Goal: Task Accomplishment & Management: Use online tool/utility

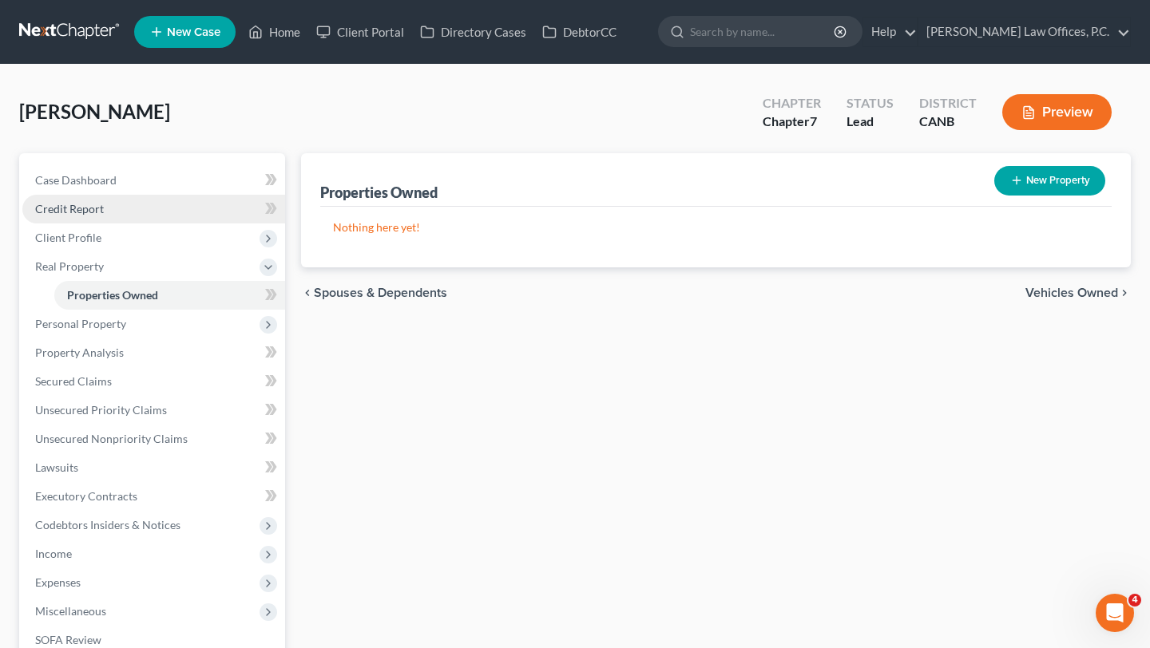
click at [67, 207] on span "Credit Report" at bounding box center [69, 209] width 69 height 14
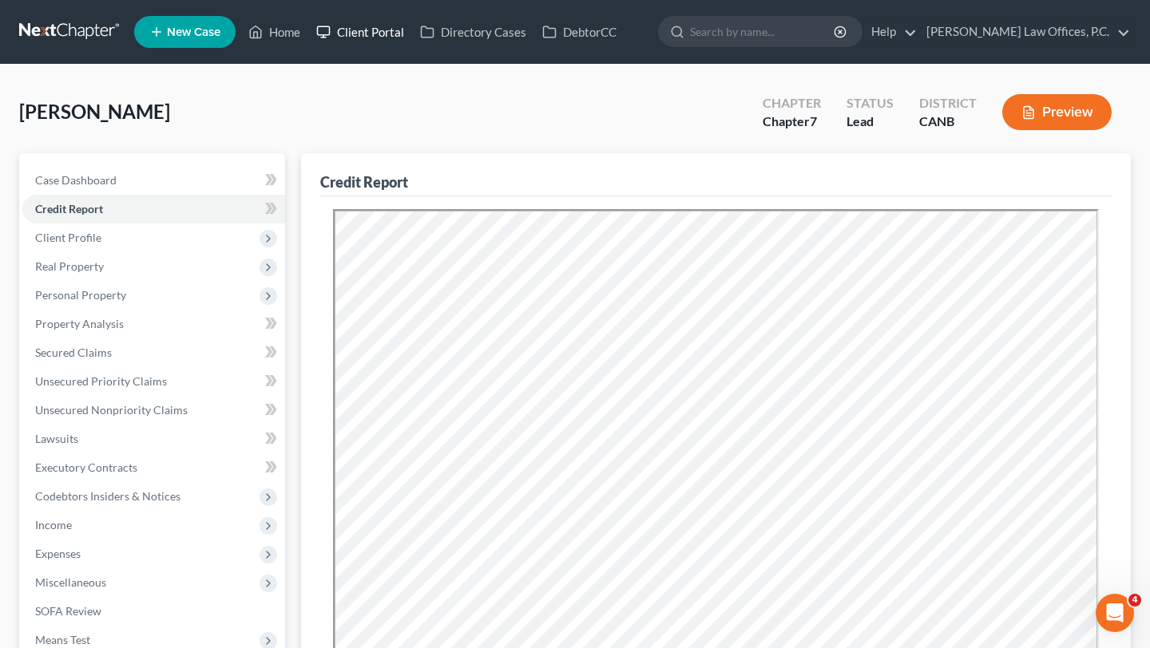
click at [349, 42] on link "Client Portal" at bounding box center [360, 32] width 104 height 29
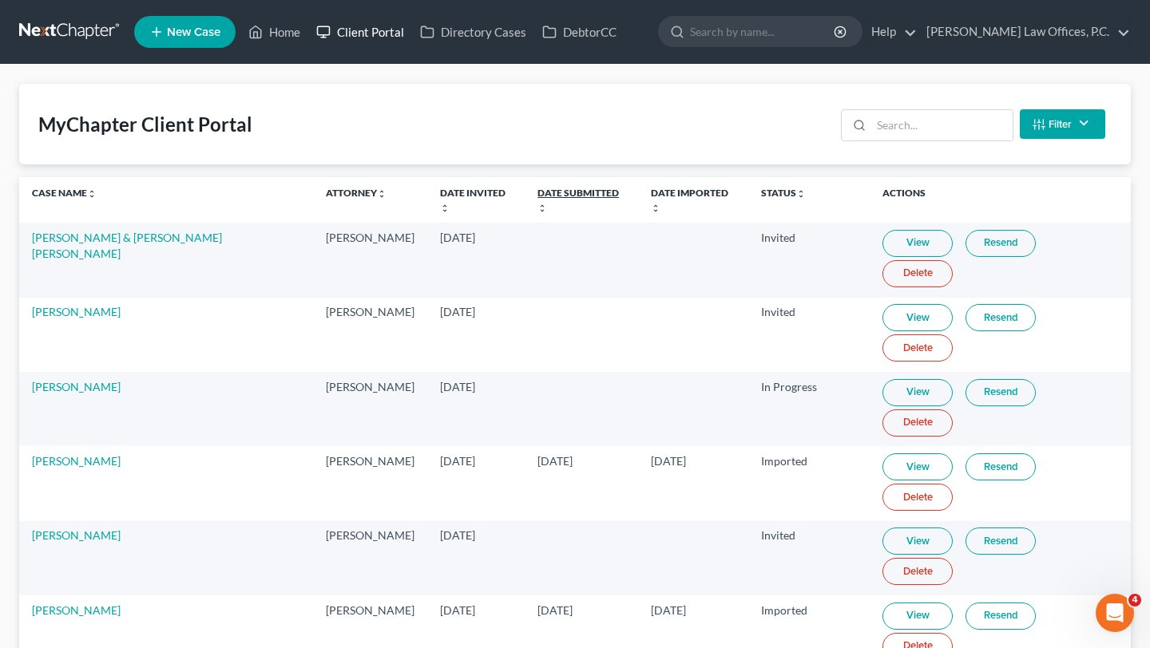
scroll to position [10, 0]
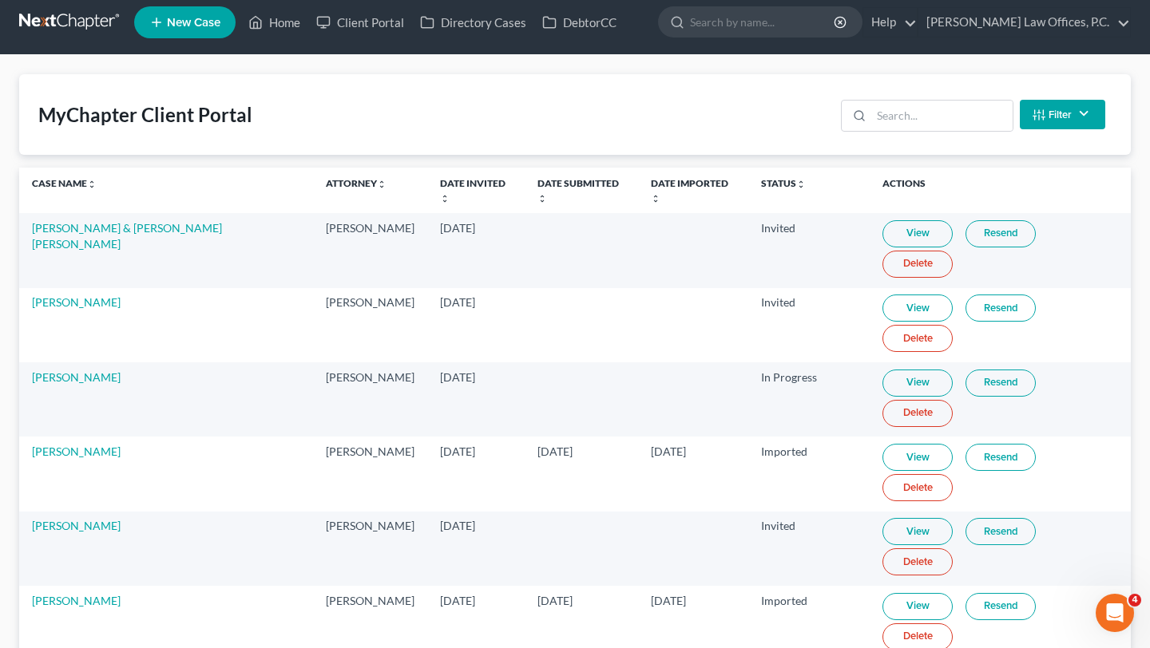
click at [546, 175] on th "Date Submitted unfold_more expand_more expand_less" at bounding box center [580, 191] width 113 height 46
click at [546, 180] on link "Date Submitted unfold_more expand_more expand_less" at bounding box center [577, 190] width 81 height 26
click at [546, 180] on link "Date Submitted unfold_more expand_more expand_less" at bounding box center [576, 190] width 81 height 26
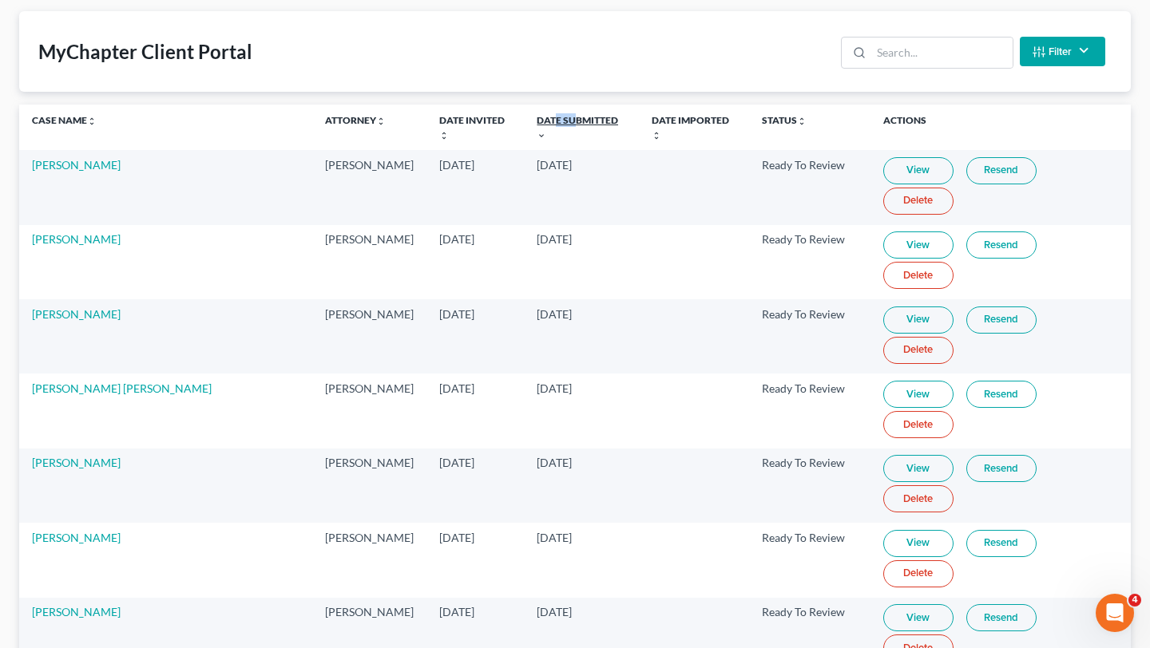
scroll to position [61, 0]
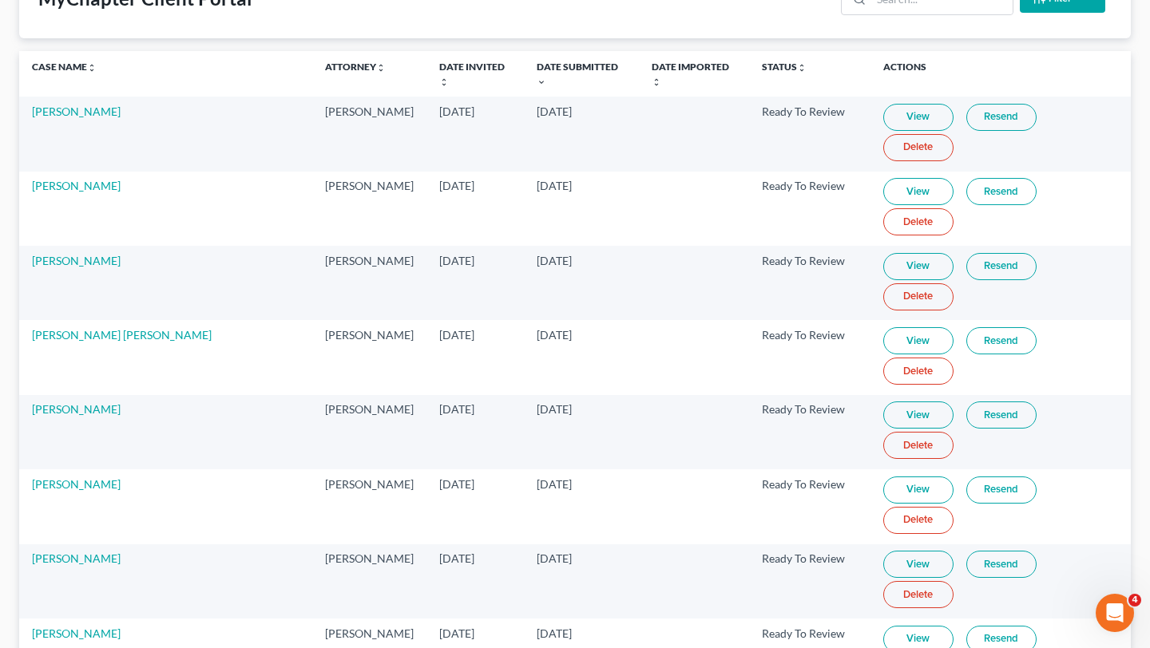
scroll to position [92, 0]
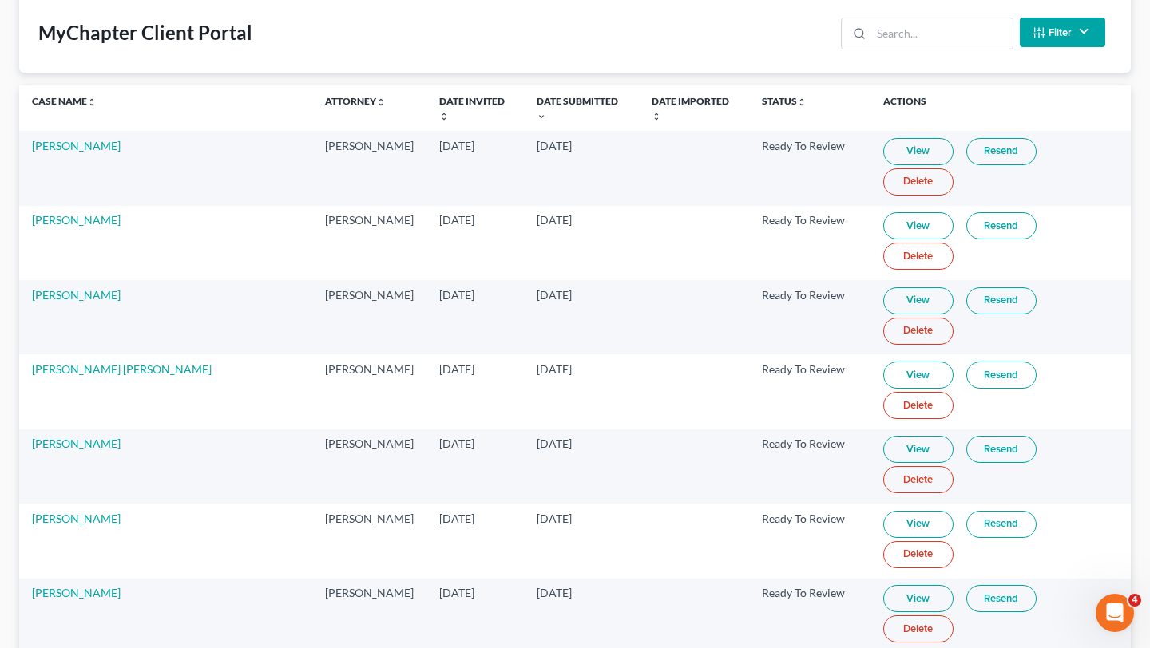
drag, startPoint x: 299, startPoint y: 134, endPoint x: 583, endPoint y: 146, distance: 284.5
click at [583, 146] on tr "Ruben Uribe Ryan Keenan Apr 3, 2025 Sep 15, 2025 Ready To Review View Resend De…" at bounding box center [574, 168] width 1111 height 74
click at [583, 146] on td "Sep 15, 2025" at bounding box center [581, 168] width 115 height 74
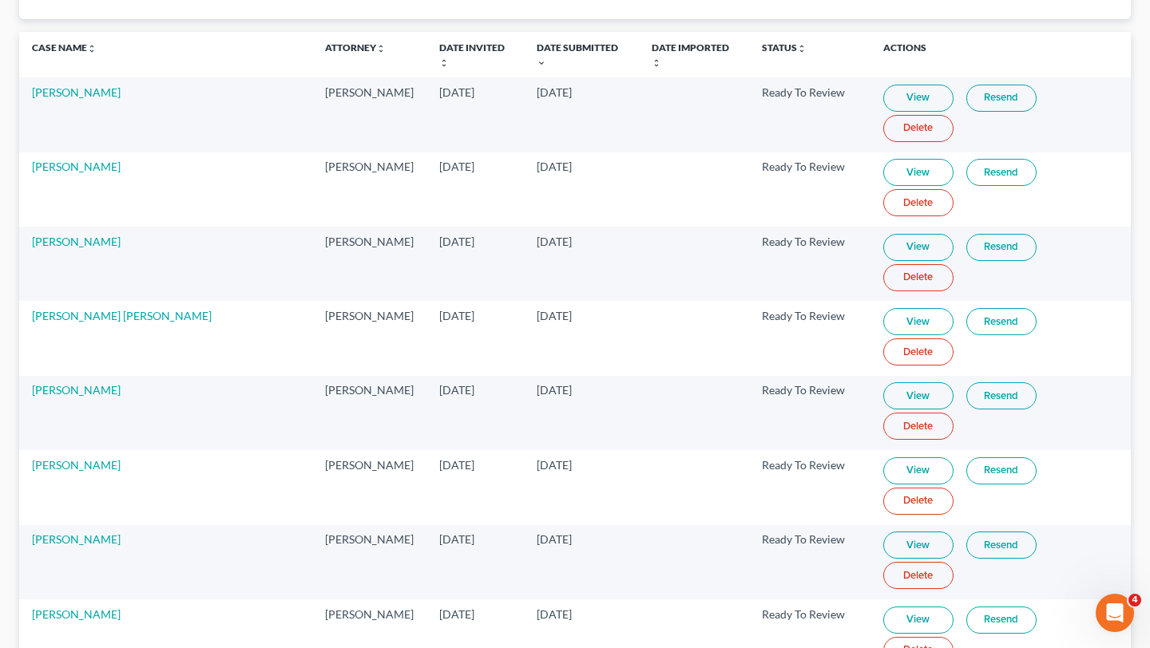
scroll to position [147, 0]
drag, startPoint x: 571, startPoint y: 124, endPoint x: 283, endPoint y: 129, distance: 288.2
click at [283, 151] on tr "David Eash Ryan Keenan Aug 6, 2025 Sep 8, 2025 Ready To Review View Resend Dele…" at bounding box center [574, 188] width 1111 height 74
click at [283, 151] on td "David Eash" at bounding box center [165, 188] width 293 height 74
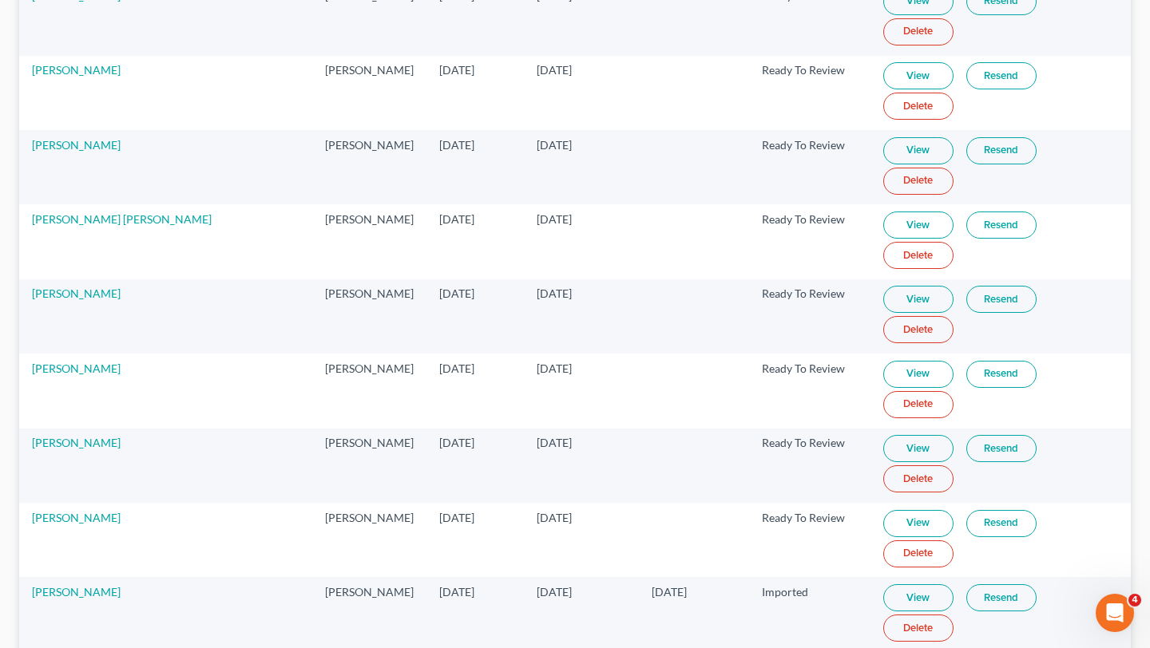
scroll to position [244, 0]
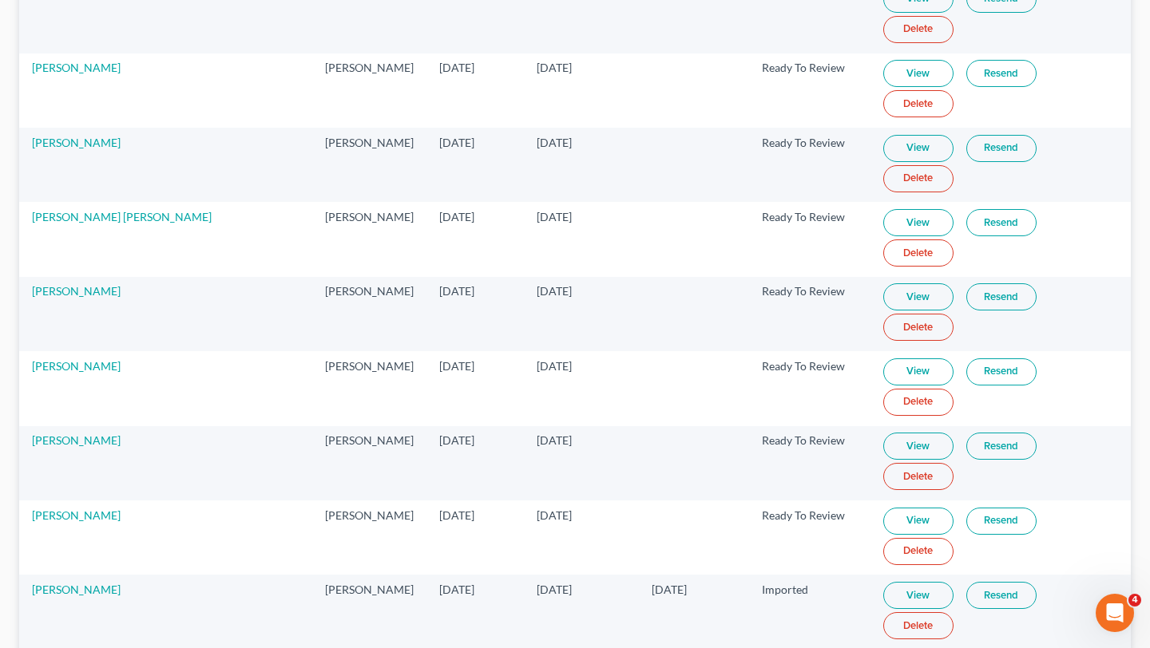
drag, startPoint x: 287, startPoint y: 61, endPoint x: 591, endPoint y: 79, distance: 304.7
click at [591, 128] on tr "Jose Martinez Ryan Keenan Jul 8, 2025 Sep 7, 2025 Ready To Review View Resend D…" at bounding box center [574, 165] width 1111 height 74
click at [591, 128] on td "Sep 7, 2025" at bounding box center [581, 165] width 115 height 74
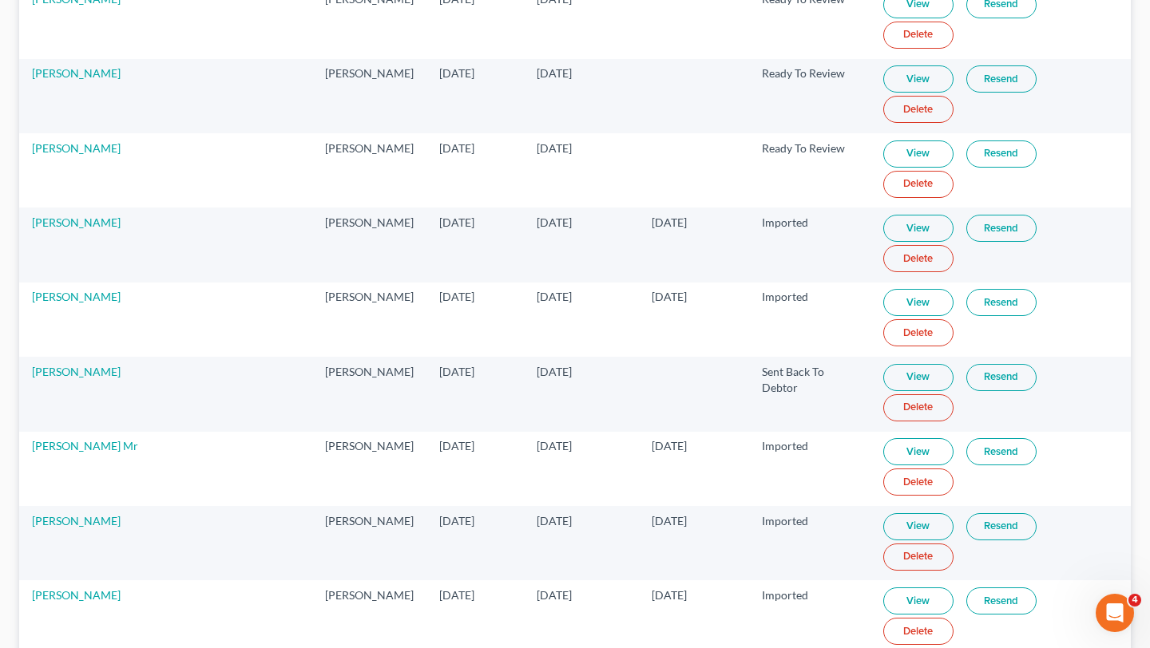
scroll to position [702, 0]
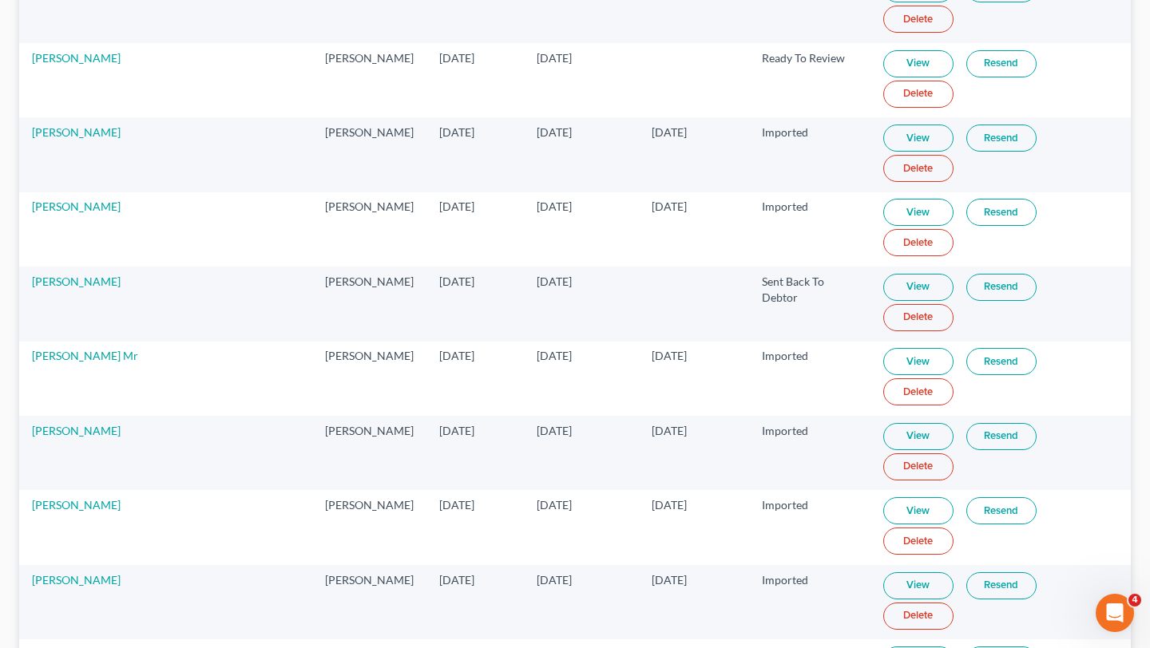
drag, startPoint x: 289, startPoint y: 182, endPoint x: 781, endPoint y: 187, distance: 491.8
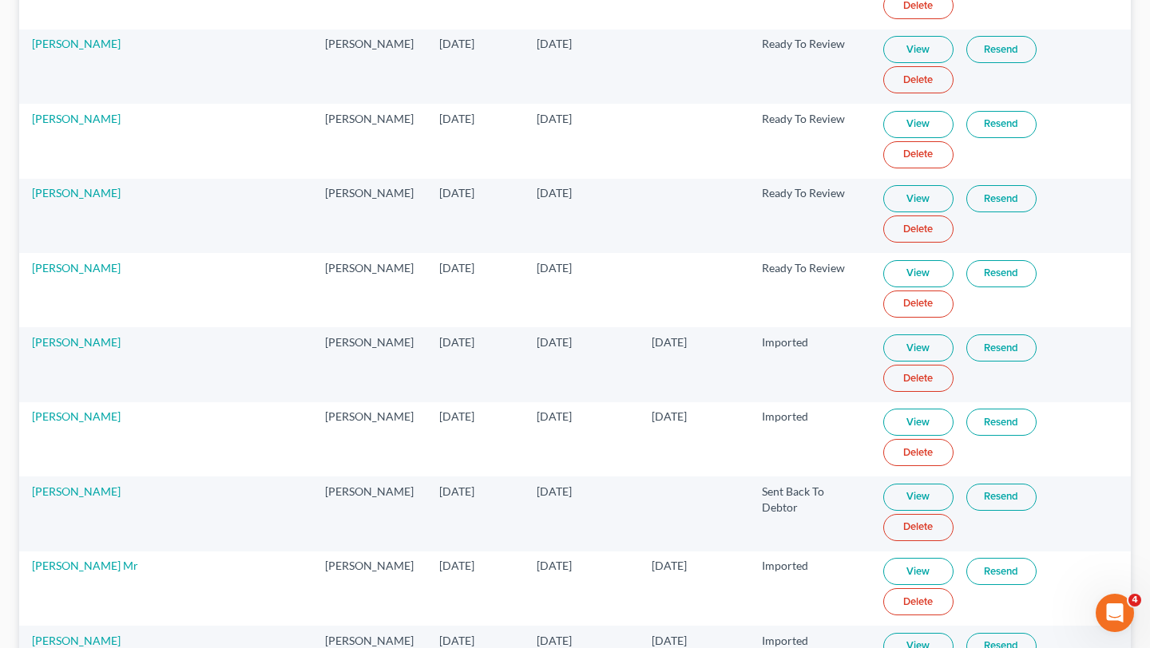
scroll to position [491, 0]
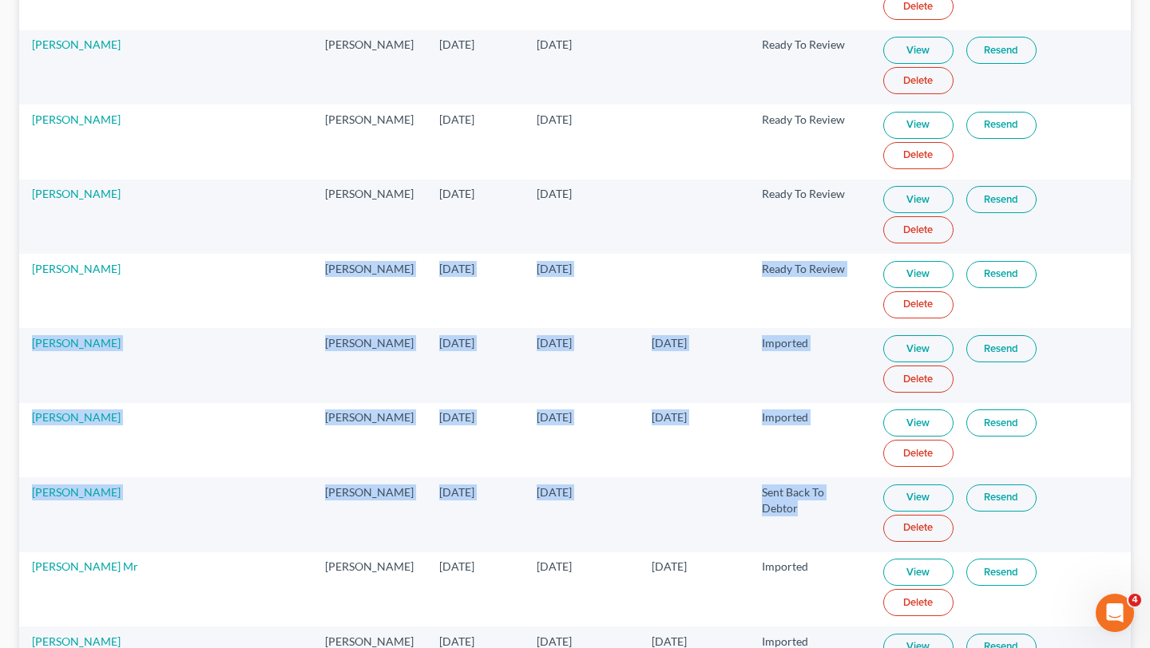
drag, startPoint x: 833, startPoint y: 178, endPoint x: 302, endPoint y: 32, distance: 550.6
click at [312, 254] on td "[PERSON_NAME]" at bounding box center [369, 291] width 114 height 74
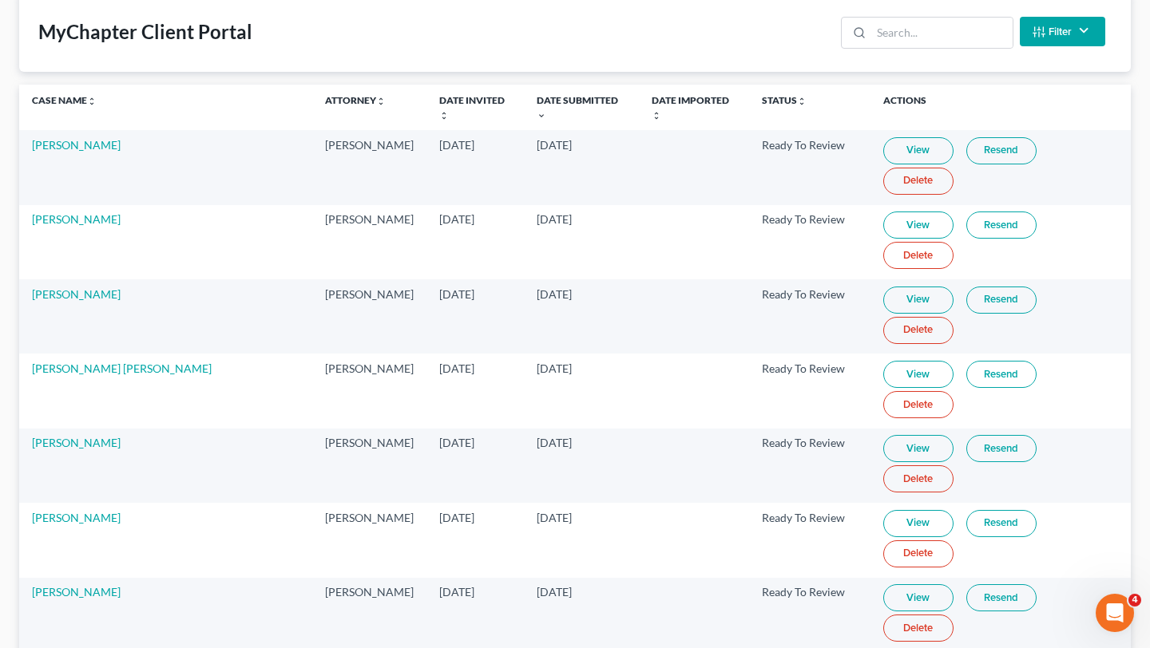
scroll to position [144, 0]
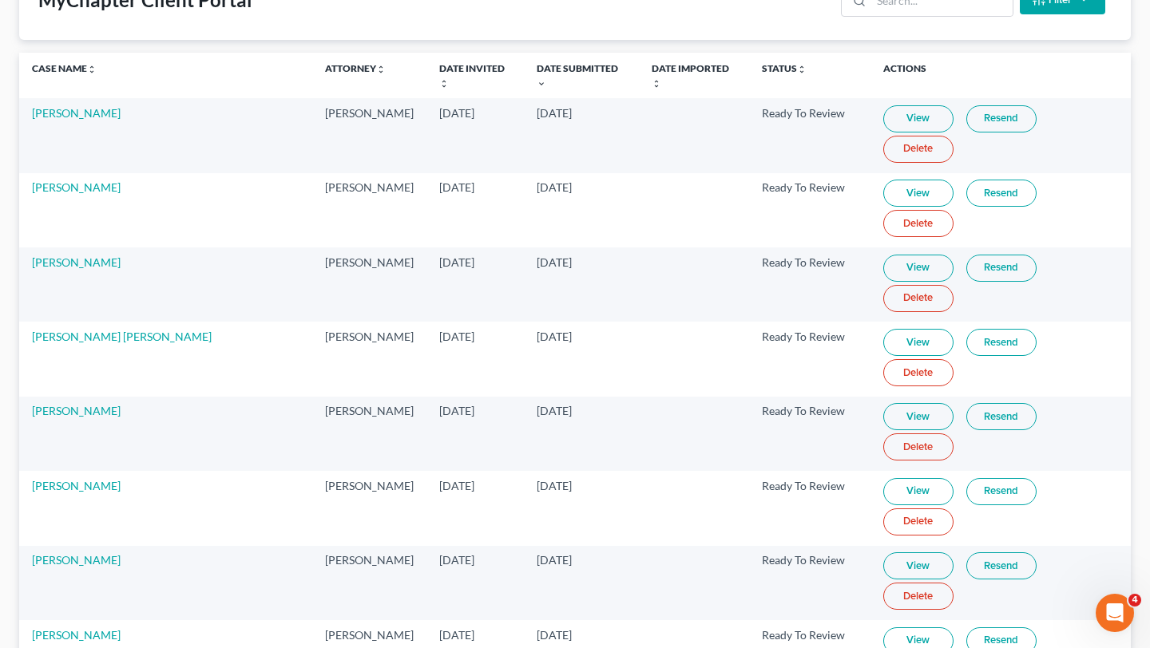
click at [282, 397] on td "Jose Guevara" at bounding box center [165, 434] width 293 height 74
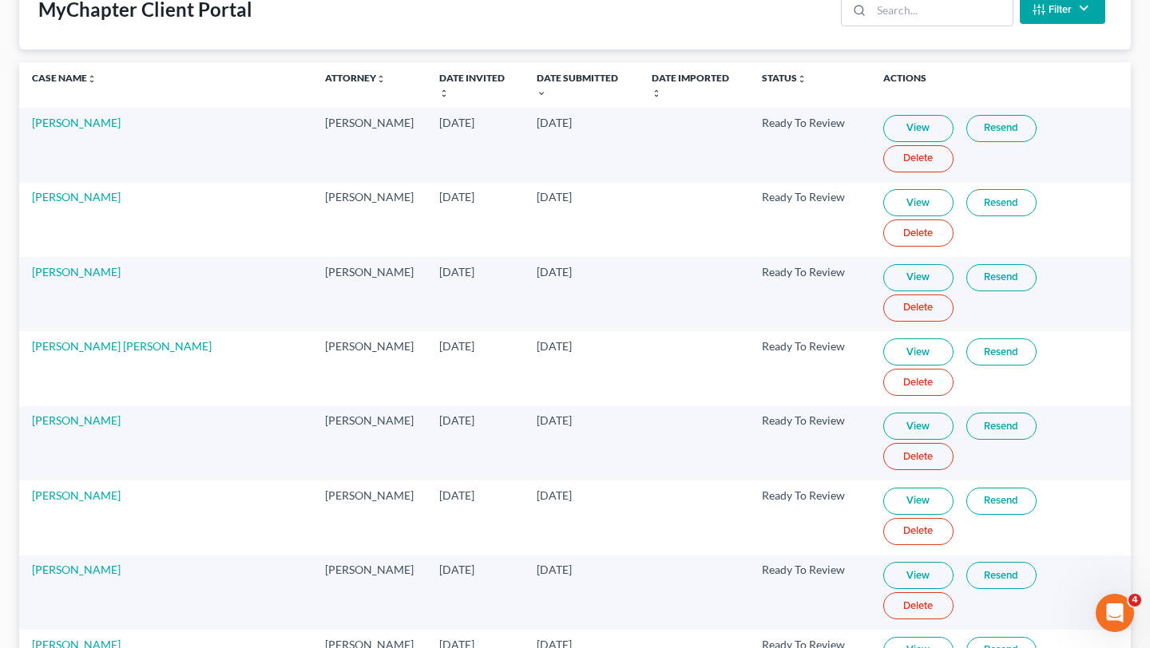
scroll to position [114, 0]
drag, startPoint x: 297, startPoint y: 328, endPoint x: 822, endPoint y: 336, distance: 525.4
click at [823, 481] on tr "Wendy Ward Ryan Keenan Aug 27, 2025 Sep 1, 2025 Ready To Review View Resend Del…" at bounding box center [574, 518] width 1111 height 74
click at [822, 481] on td "Ready To Review" at bounding box center [809, 518] width 121 height 74
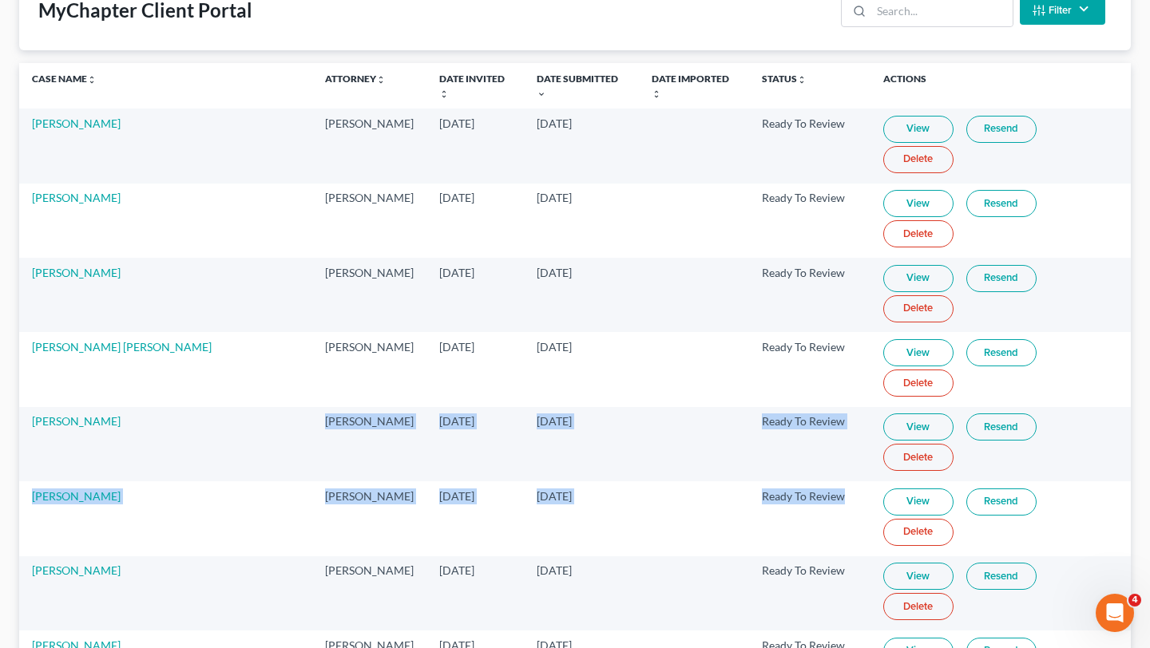
drag, startPoint x: 822, startPoint y: 335, endPoint x: 301, endPoint y: 281, distance: 524.1
click at [312, 407] on td "[PERSON_NAME]" at bounding box center [369, 444] width 114 height 74
drag, startPoint x: 301, startPoint y: 287, endPoint x: 813, endPoint y: 336, distance: 514.0
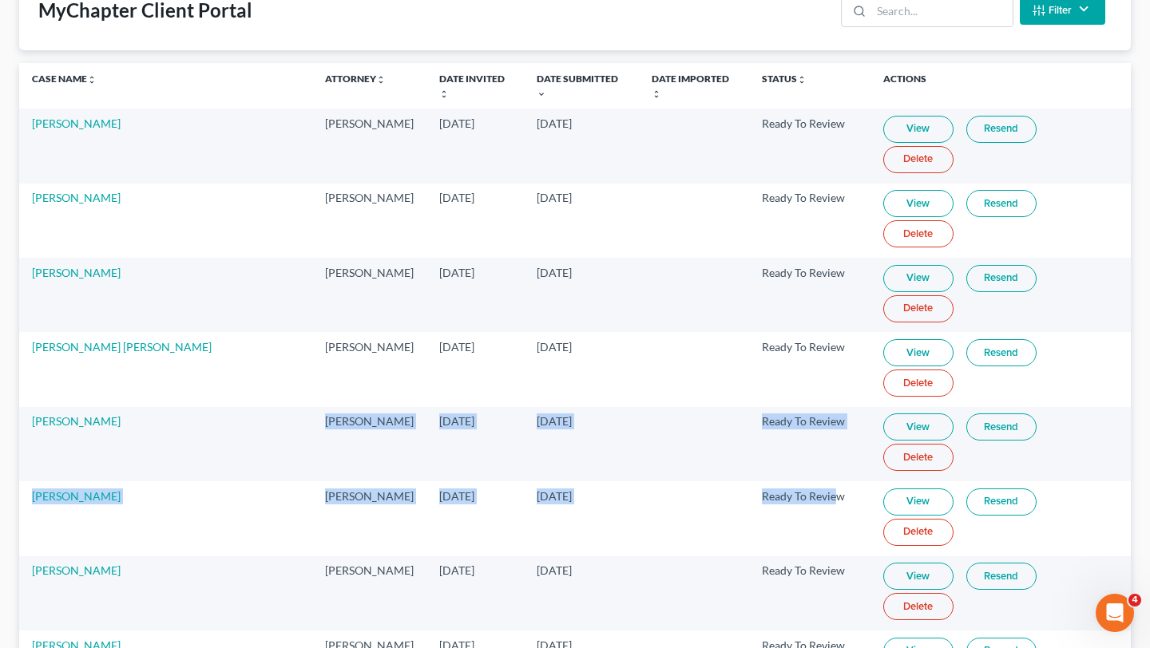
click at [813, 481] on td "Ready To Review" at bounding box center [809, 518] width 121 height 74
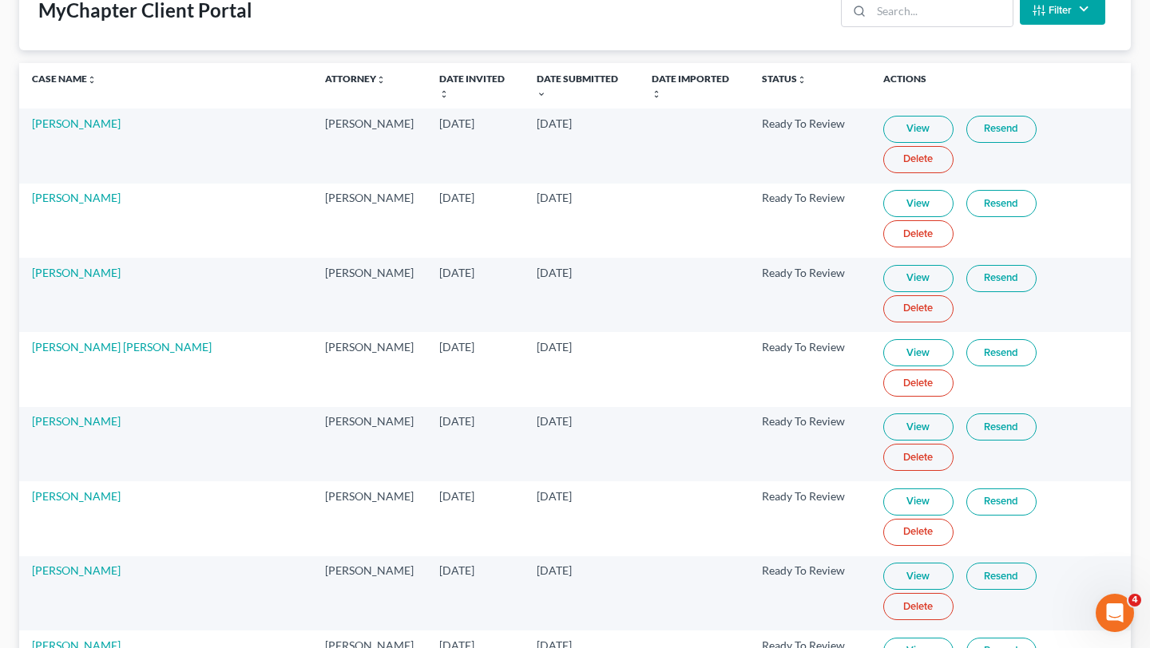
scroll to position [96, 0]
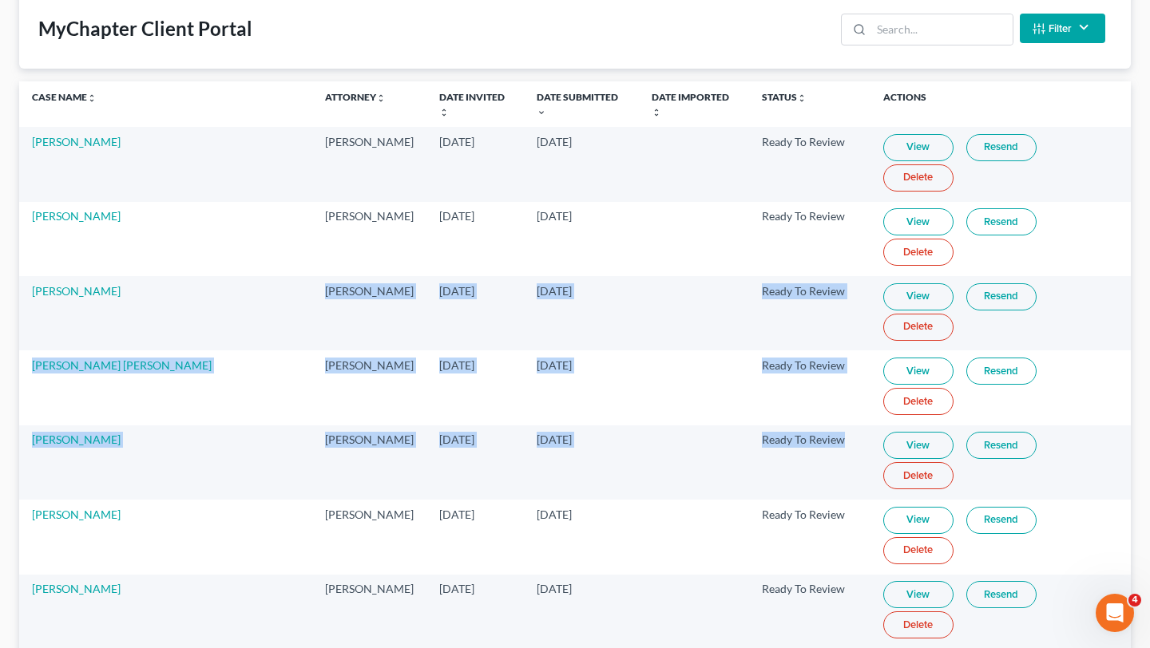
drag, startPoint x: 837, startPoint y: 310, endPoint x: 295, endPoint y: 208, distance: 552.2
click at [312, 276] on td "[PERSON_NAME]" at bounding box center [369, 313] width 114 height 74
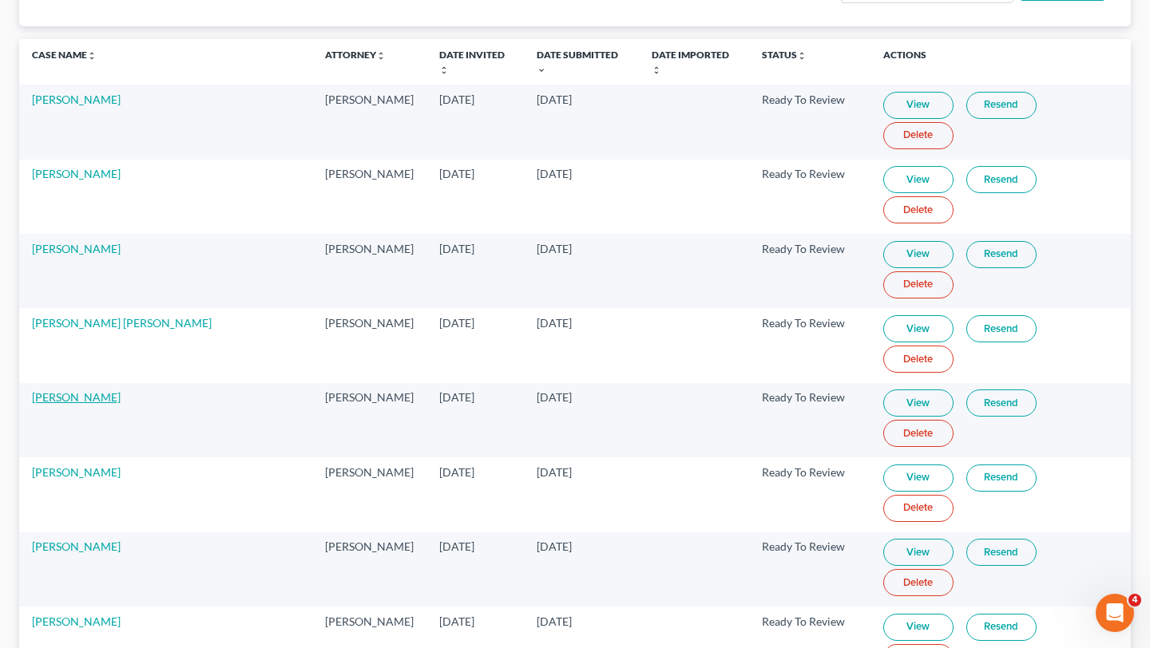
scroll to position [144, 0]
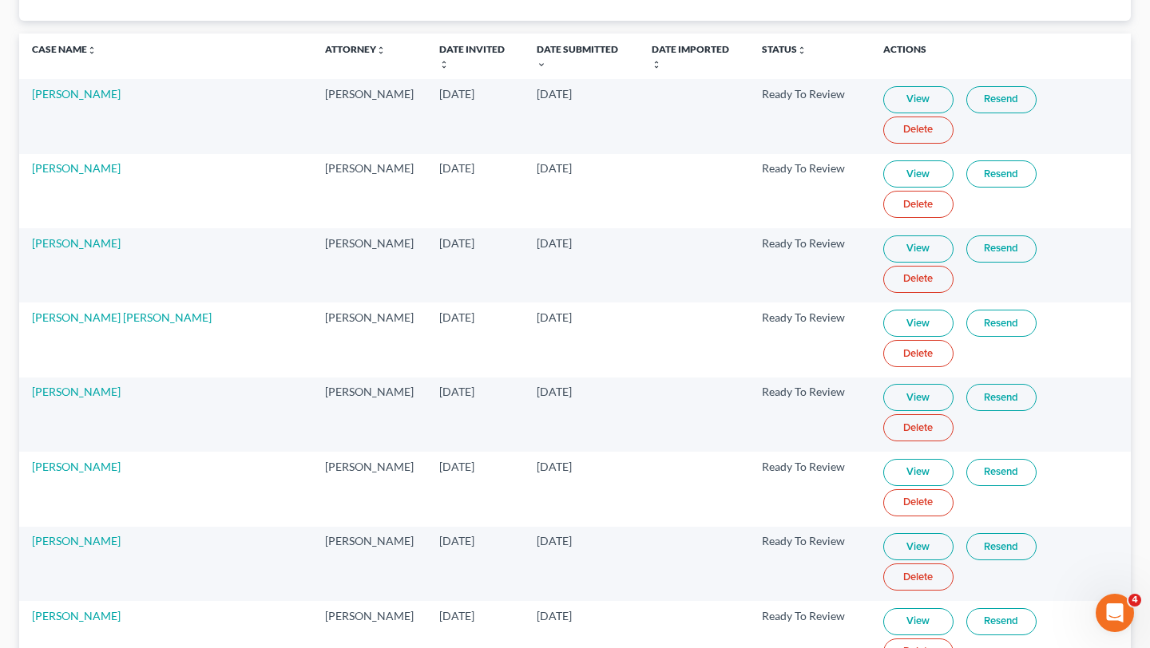
click at [346, 80] on td "[PERSON_NAME]" at bounding box center [369, 116] width 114 height 74
click at [903, 236] on link "View" at bounding box center [918, 249] width 70 height 27
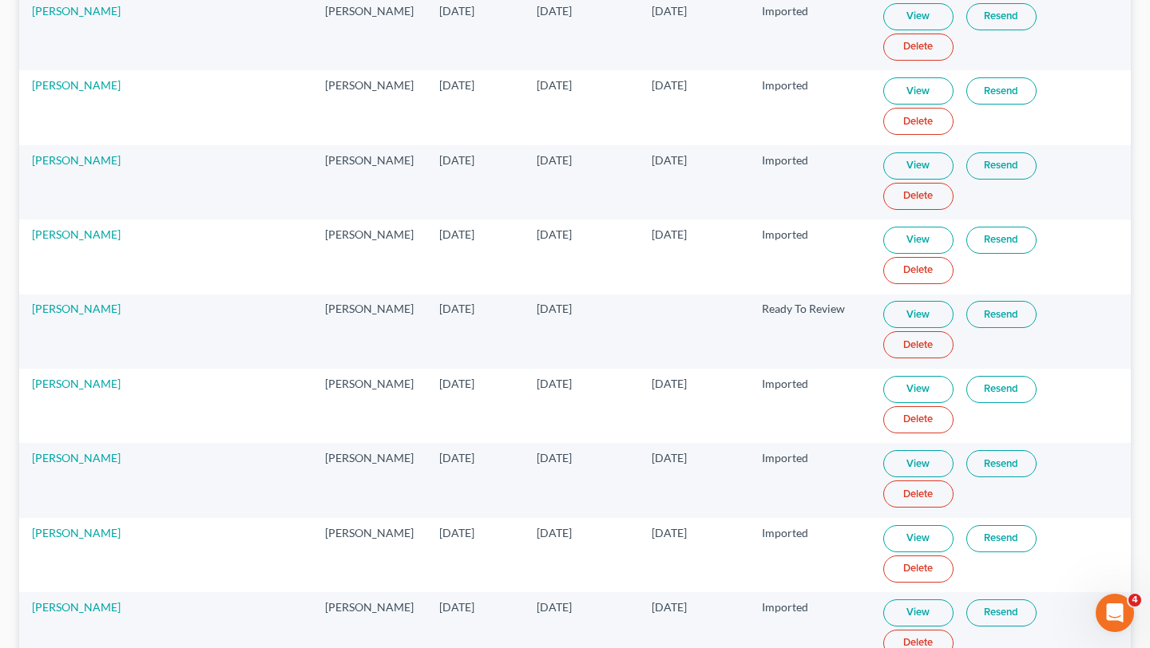
scroll to position [1463, 0]
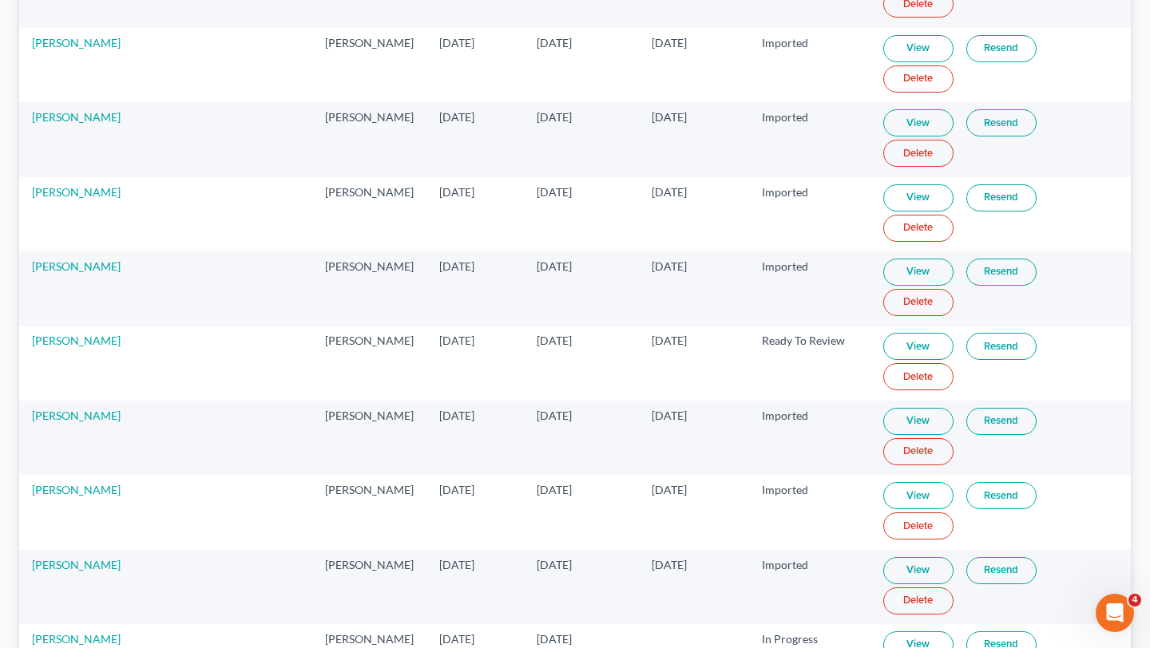
drag, startPoint x: 556, startPoint y: 179, endPoint x: 303, endPoint y: 165, distance: 253.4
drag, startPoint x: 296, startPoint y: 130, endPoint x: 565, endPoint y: 177, distance: 273.1
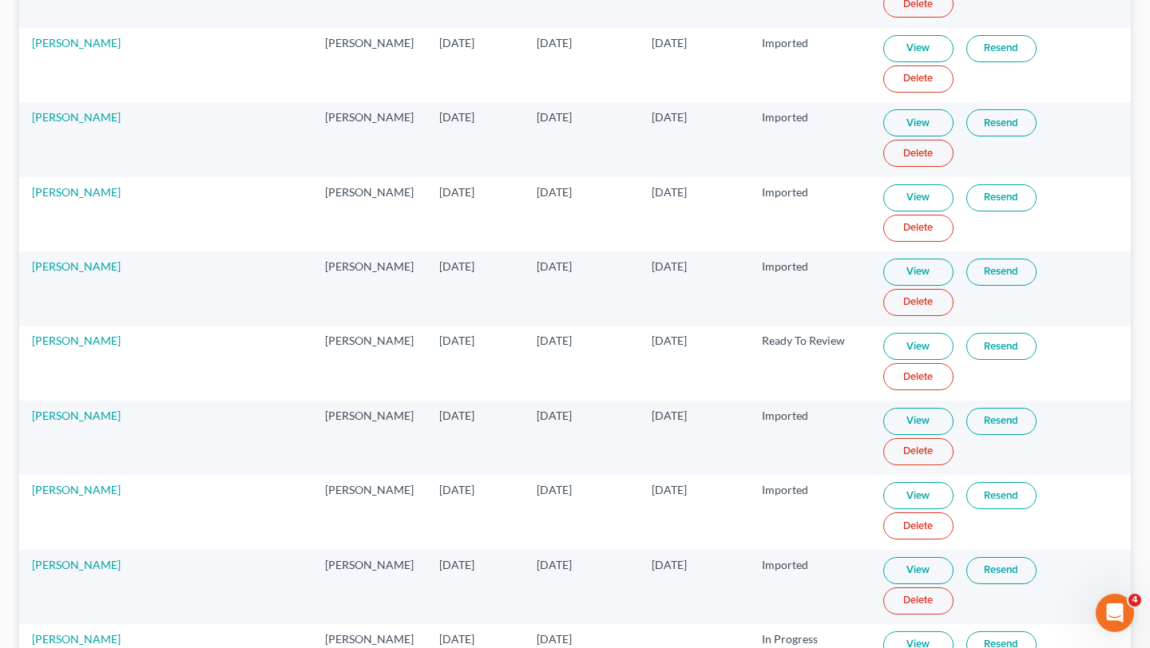
drag, startPoint x: 556, startPoint y: 180, endPoint x: 302, endPoint y: 127, distance: 259.4
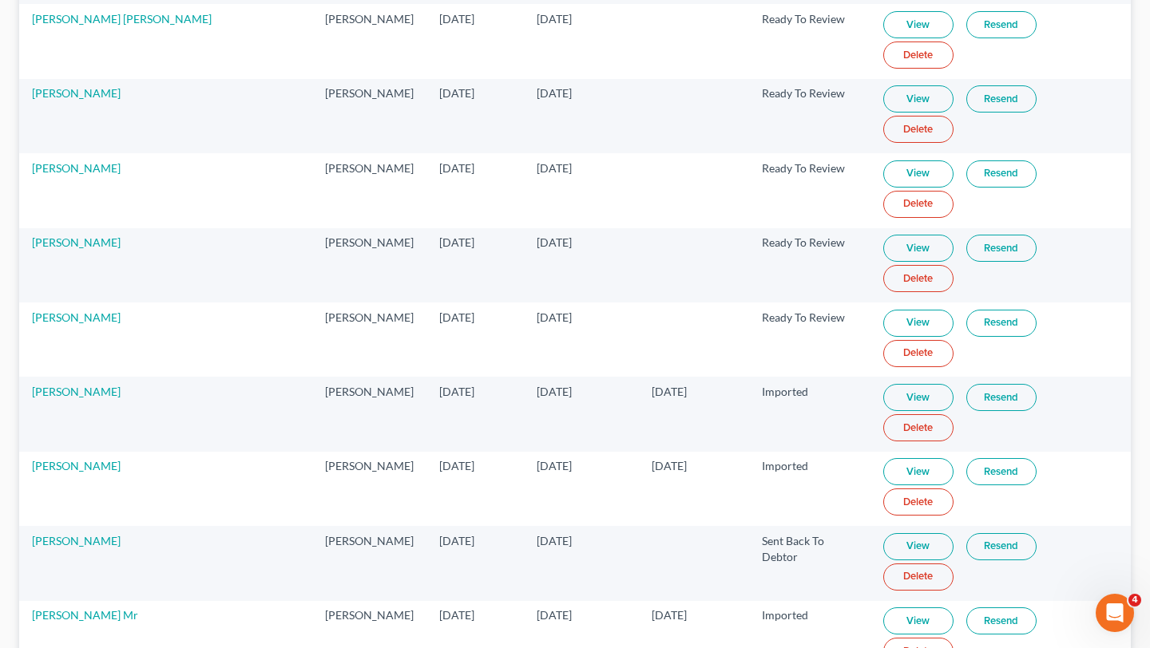
scroll to position [0, 0]
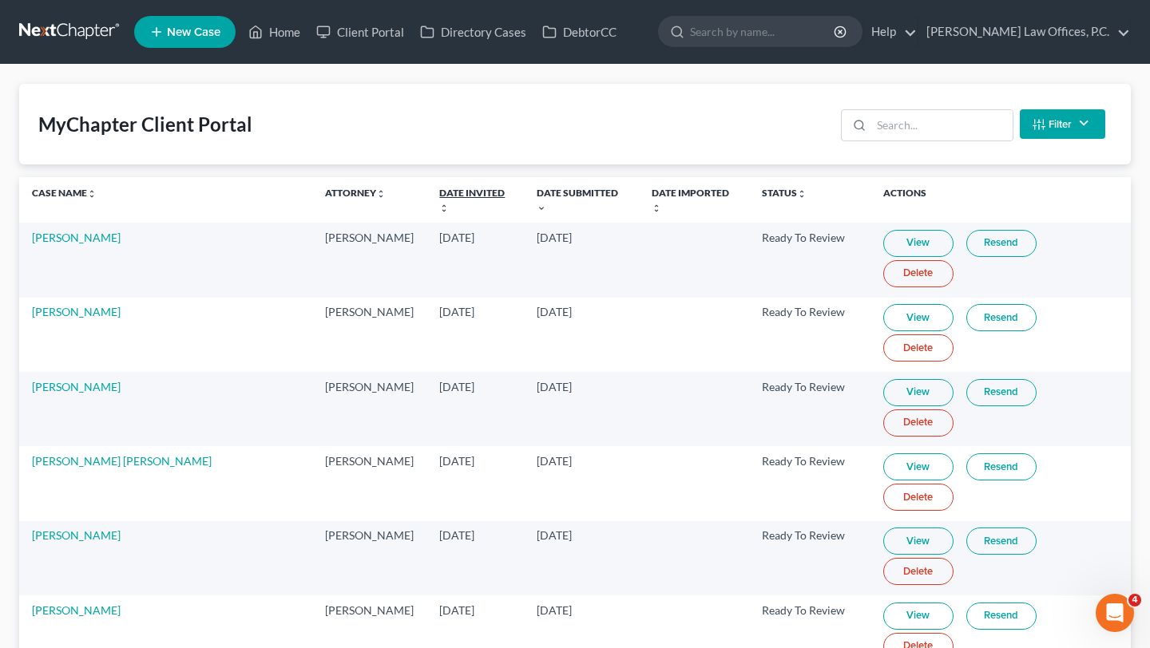
click at [439, 197] on link "Date Invited unfold_more expand_more expand_less" at bounding box center [471, 200] width 65 height 26
click at [439, 196] on link "Date Invited unfold_more expand_more expand_less" at bounding box center [471, 200] width 65 height 26
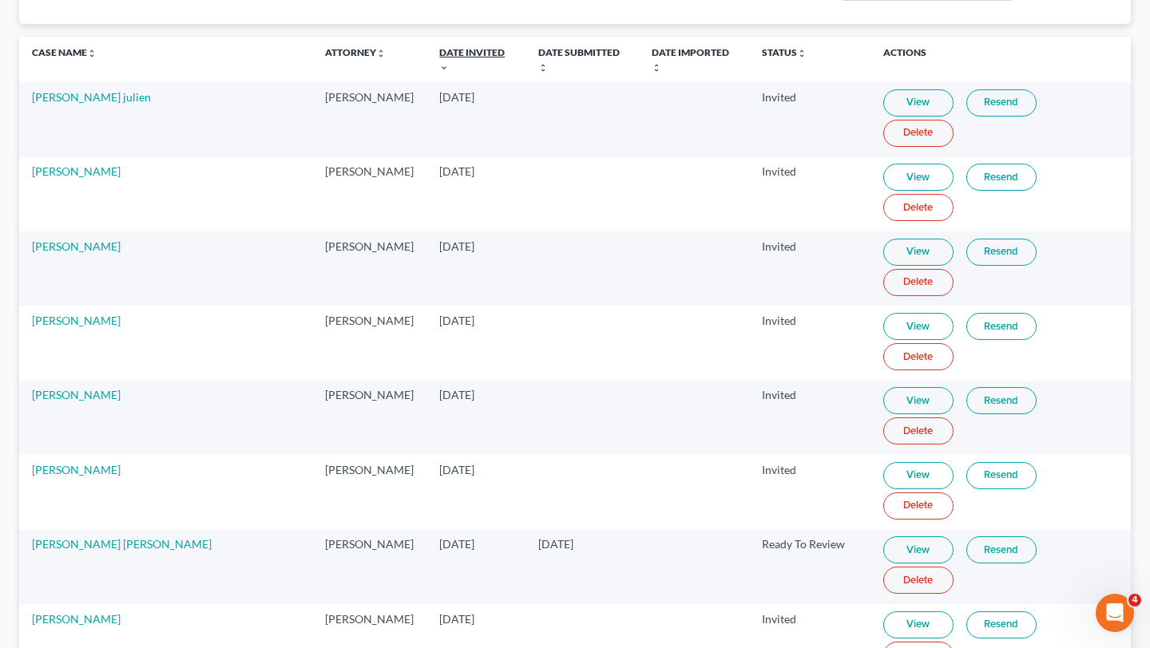
scroll to position [141, 0]
drag, startPoint x: 284, startPoint y: 119, endPoint x: 448, endPoint y: 145, distance: 165.8
click at [448, 156] on tr "Byram Williams Ryan Keenan Sep 12, 2025 Invited View Resend Delete" at bounding box center [574, 193] width 1111 height 74
click at [448, 156] on td "Sep 12, 2025" at bounding box center [475, 193] width 99 height 74
drag, startPoint x: 298, startPoint y: 120, endPoint x: 757, endPoint y: 143, distance: 459.6
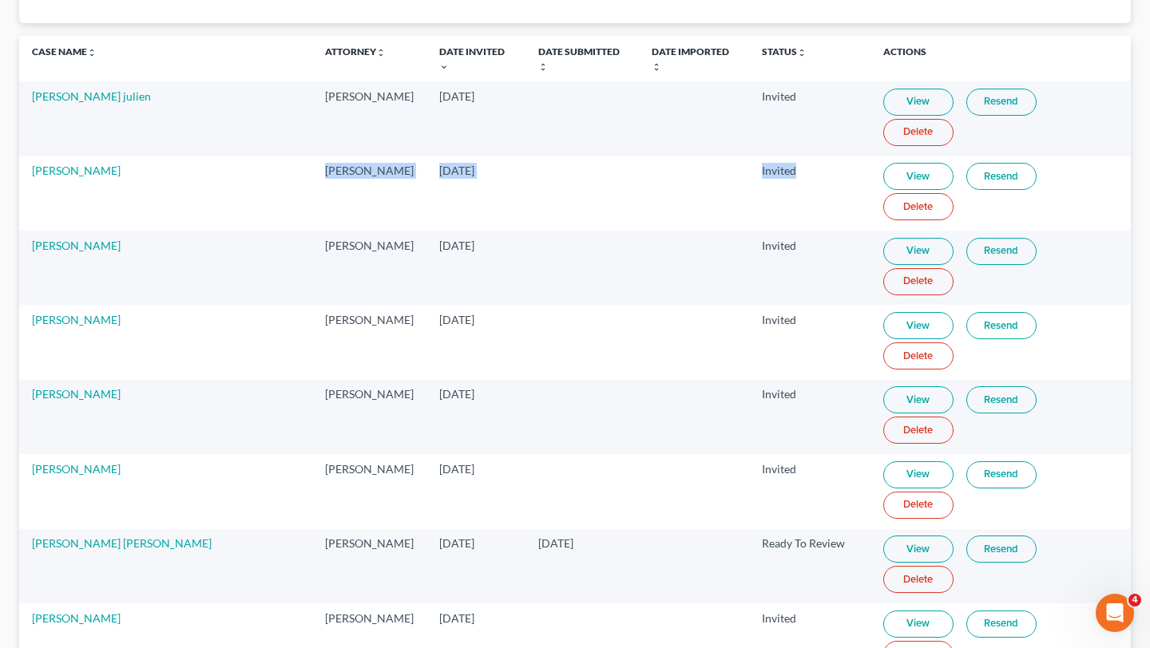
click at [757, 156] on tr "Byram Williams Ryan Keenan Sep 12, 2025 Invited View Resend Delete" at bounding box center [574, 193] width 1111 height 74
click at [757, 156] on td "Invited" at bounding box center [809, 193] width 121 height 74
drag, startPoint x: 779, startPoint y: 135, endPoint x: 327, endPoint y: 119, distance: 452.1
click at [327, 156] on tr "Byram Williams Ryan Keenan Sep 12, 2025 Invited View Resend Delete" at bounding box center [574, 193] width 1111 height 74
click at [327, 156] on td "[PERSON_NAME]" at bounding box center [369, 193] width 114 height 74
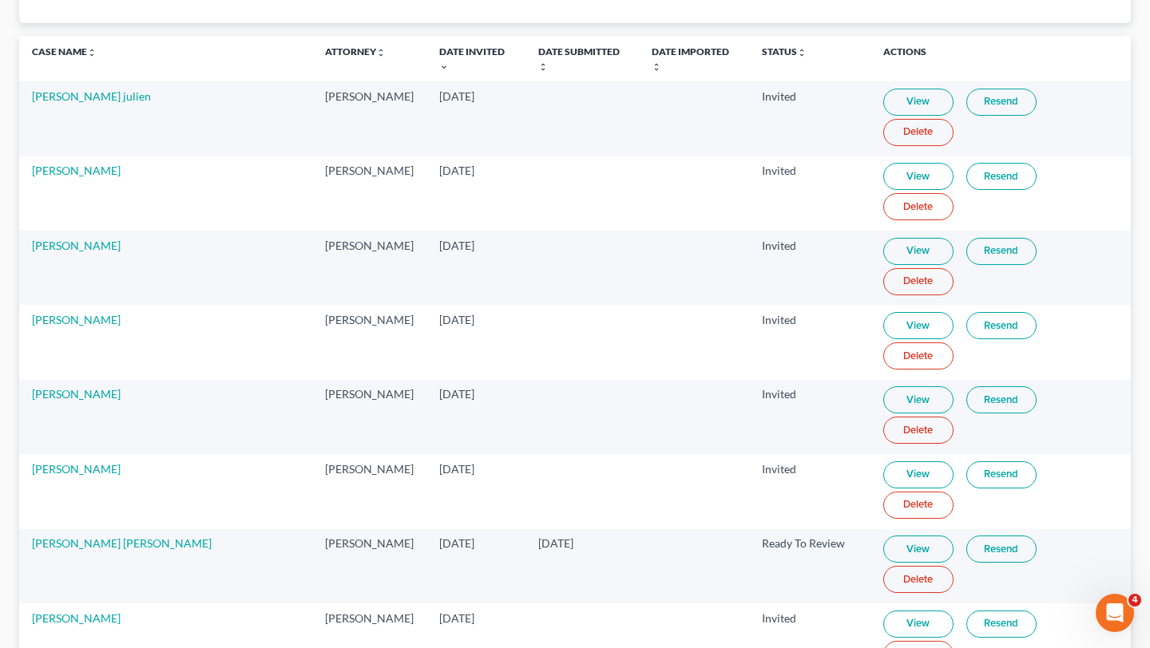
drag, startPoint x: 279, startPoint y: 121, endPoint x: 464, endPoint y: 168, distance: 190.5
click at [464, 231] on td "Sep 10, 2025" at bounding box center [475, 268] width 99 height 74
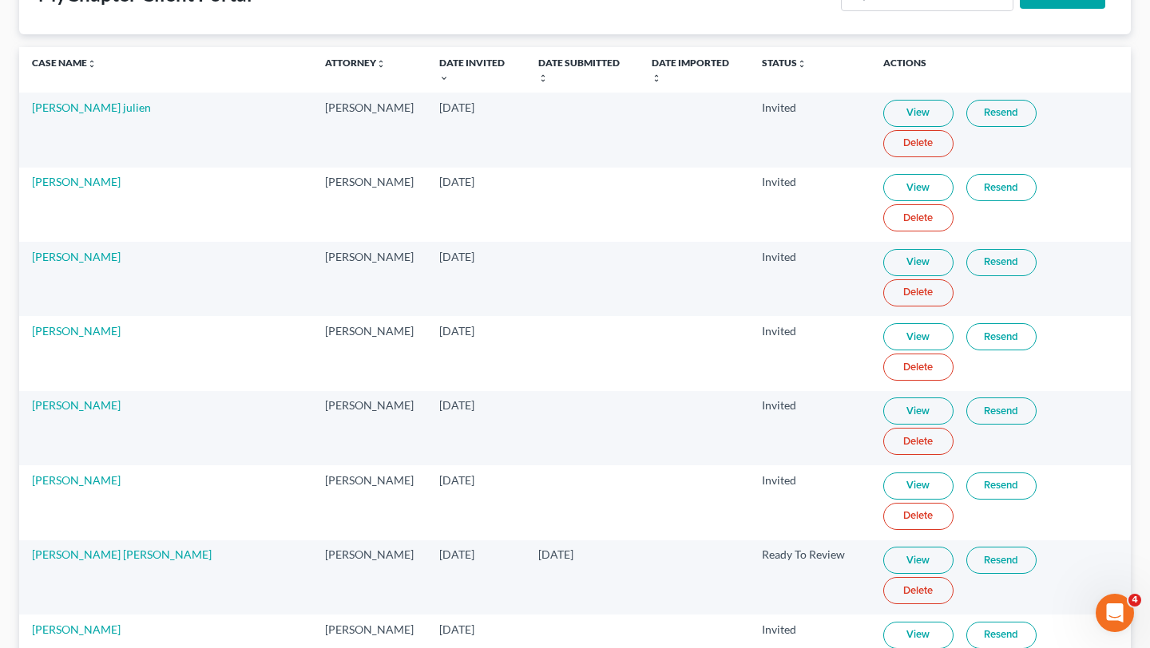
scroll to position [135, 0]
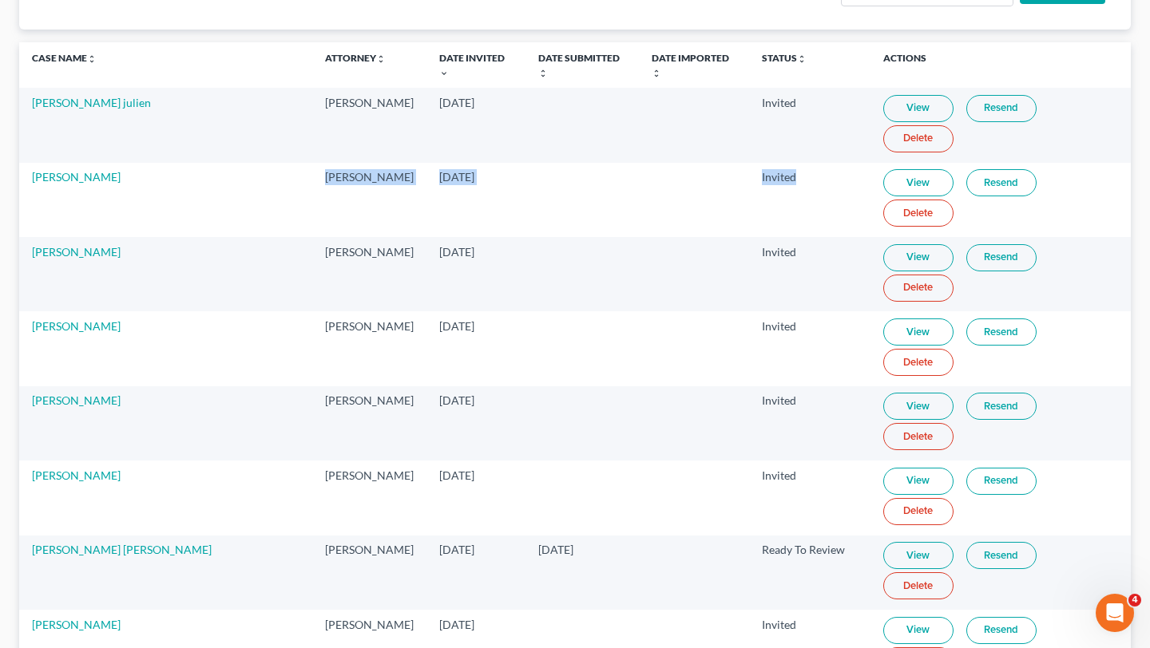
drag, startPoint x: 300, startPoint y: 132, endPoint x: 783, endPoint y: 144, distance: 483.1
click at [783, 163] on tr "Byram Williams Ryan Keenan Sep 12, 2025 Invited View Resend Delete" at bounding box center [574, 200] width 1111 height 74
click at [783, 163] on td "Invited" at bounding box center [809, 200] width 121 height 74
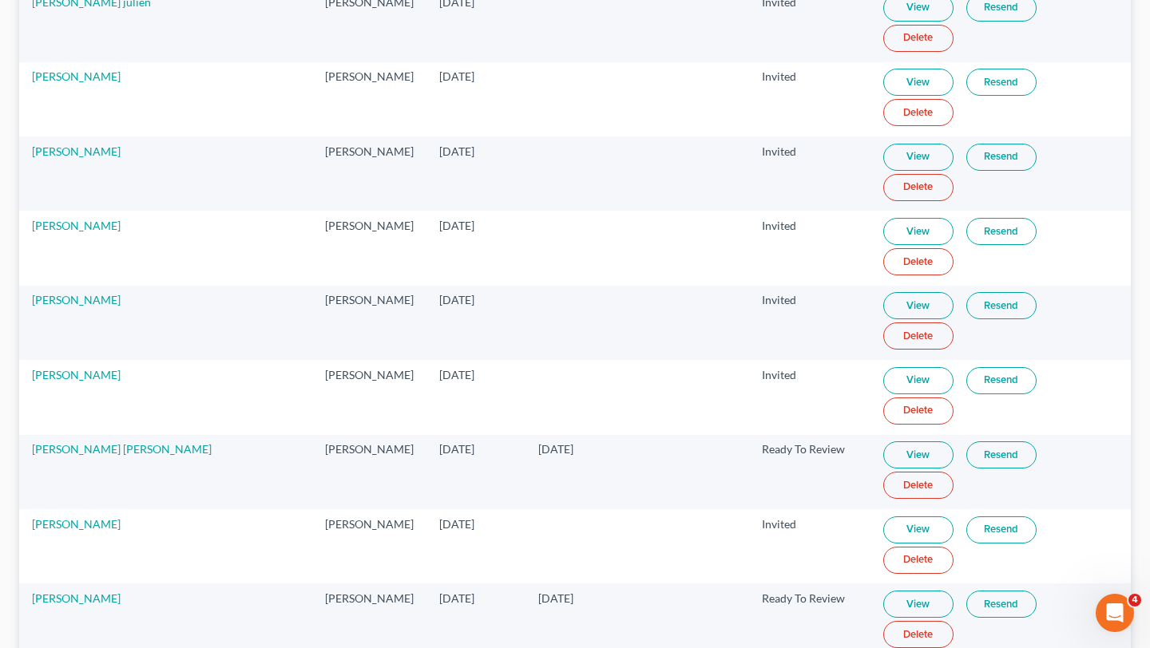
scroll to position [0, 0]
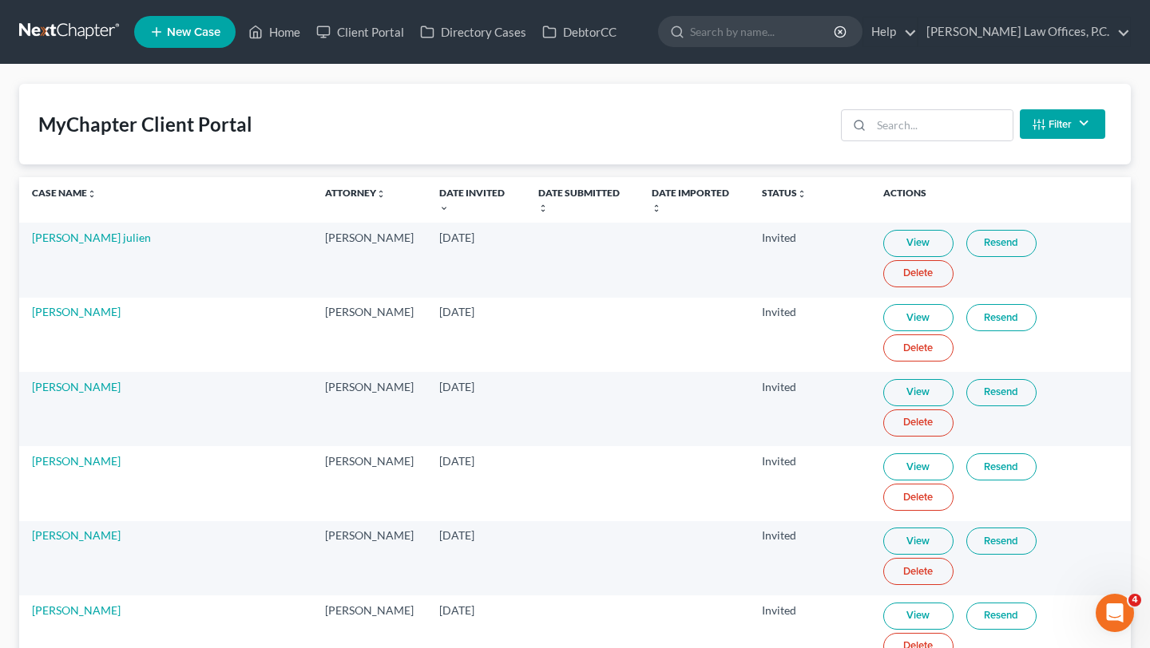
click at [559, 63] on nav "Home New Case Client Portal Directory Cases DebtorCC Keenan Law Offices, P.C. i…" at bounding box center [575, 32] width 1150 height 64
click at [540, 193] on link "Date Submitted unfold_more expand_more expand_less" at bounding box center [578, 200] width 81 height 26
click at [539, 200] on th "Date Submitted unfold_more expand_more expand_less" at bounding box center [581, 200] width 115 height 46
click at [539, 194] on link "Date Submitted unfold_more expand_more expand_less" at bounding box center [576, 200] width 81 height 26
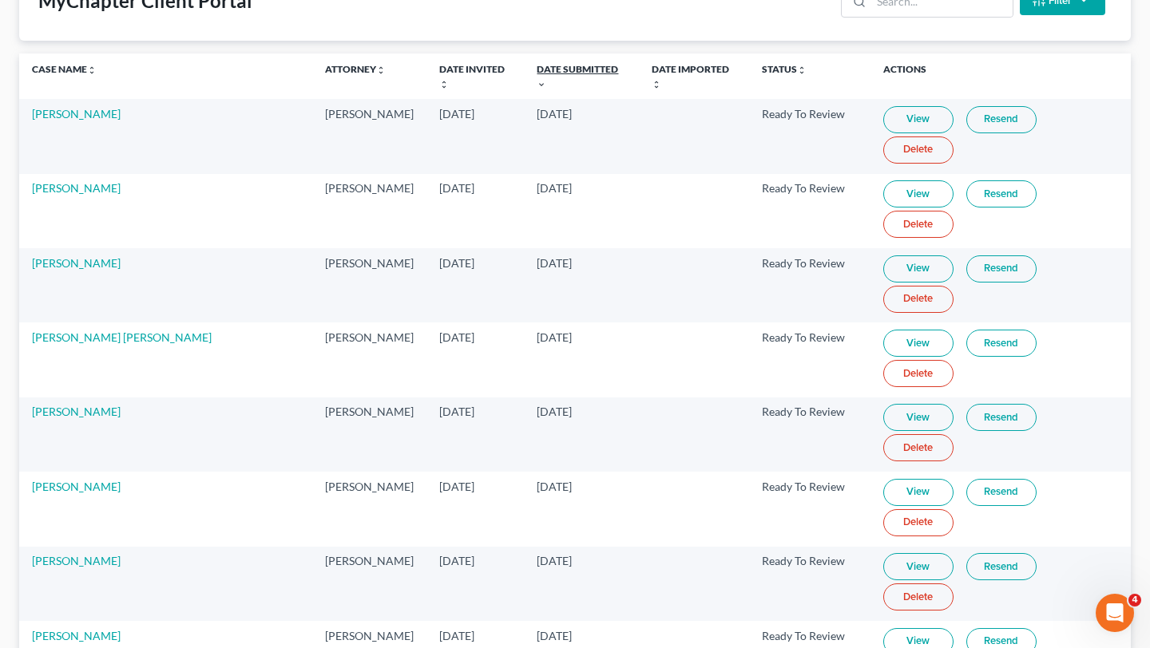
scroll to position [125, 0]
click at [548, 70] on link "Date Submitted unfold_more expand_more expand_less" at bounding box center [576, 75] width 81 height 26
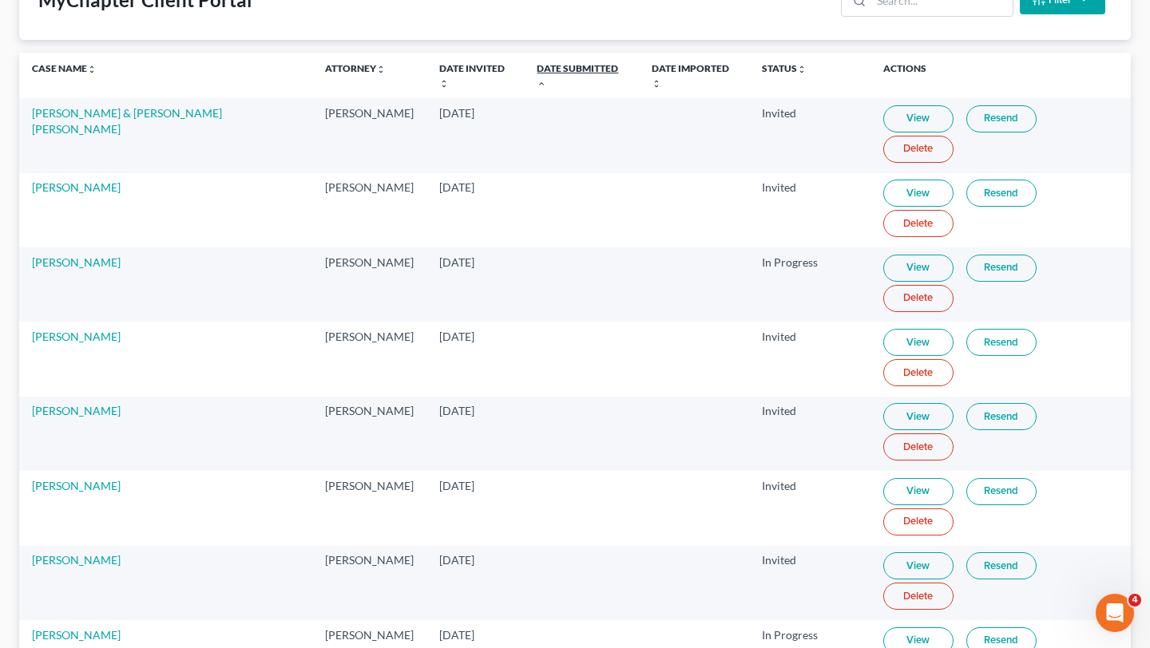
click at [547, 69] on link "Date Submitted unfold_more expand_more expand_less" at bounding box center [576, 75] width 81 height 26
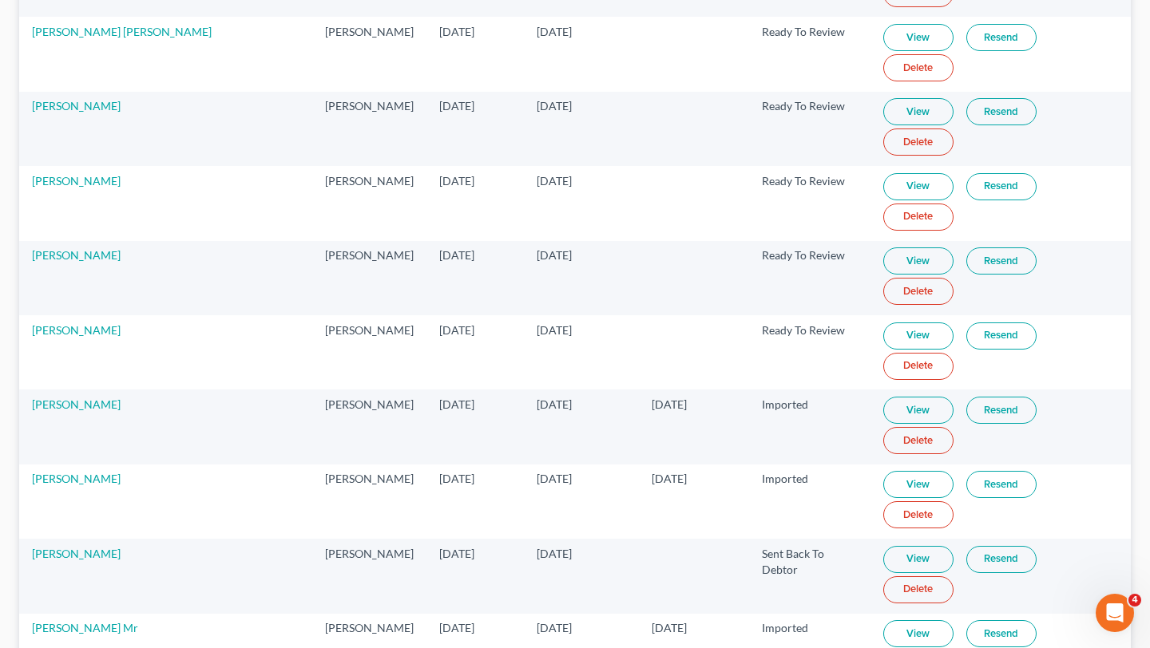
scroll to position [0, 0]
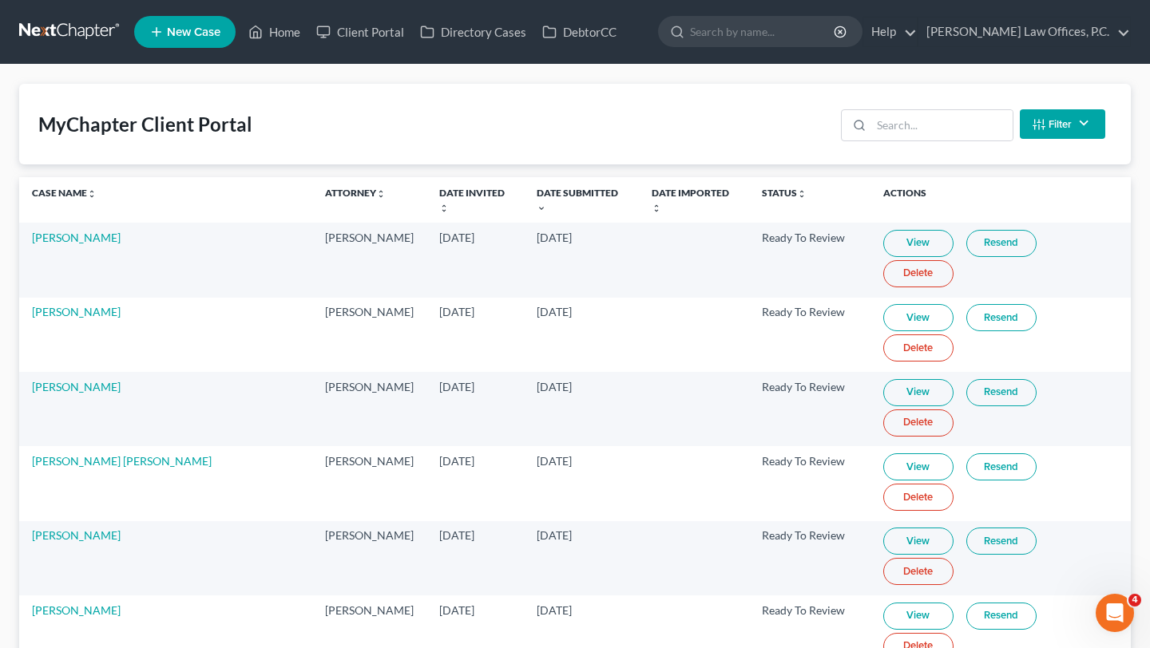
click at [646, 200] on th "Date Imported unfold_more expand_more expand_less" at bounding box center [693, 200] width 109 height 46
click at [439, 192] on link "Date Invited unfold_more expand_more expand_less" at bounding box center [471, 200] width 65 height 26
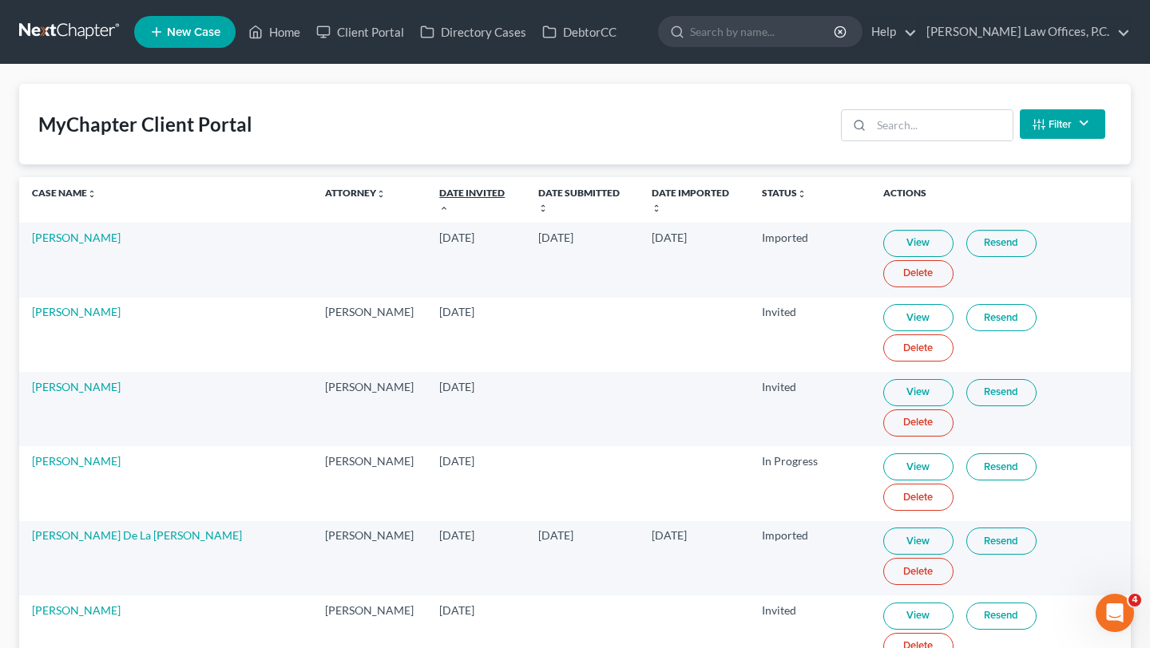
click at [439, 193] on link "Date Invited unfold_more expand_more expand_less" at bounding box center [471, 200] width 65 height 26
click at [923, 121] on input "search" at bounding box center [941, 125] width 141 height 30
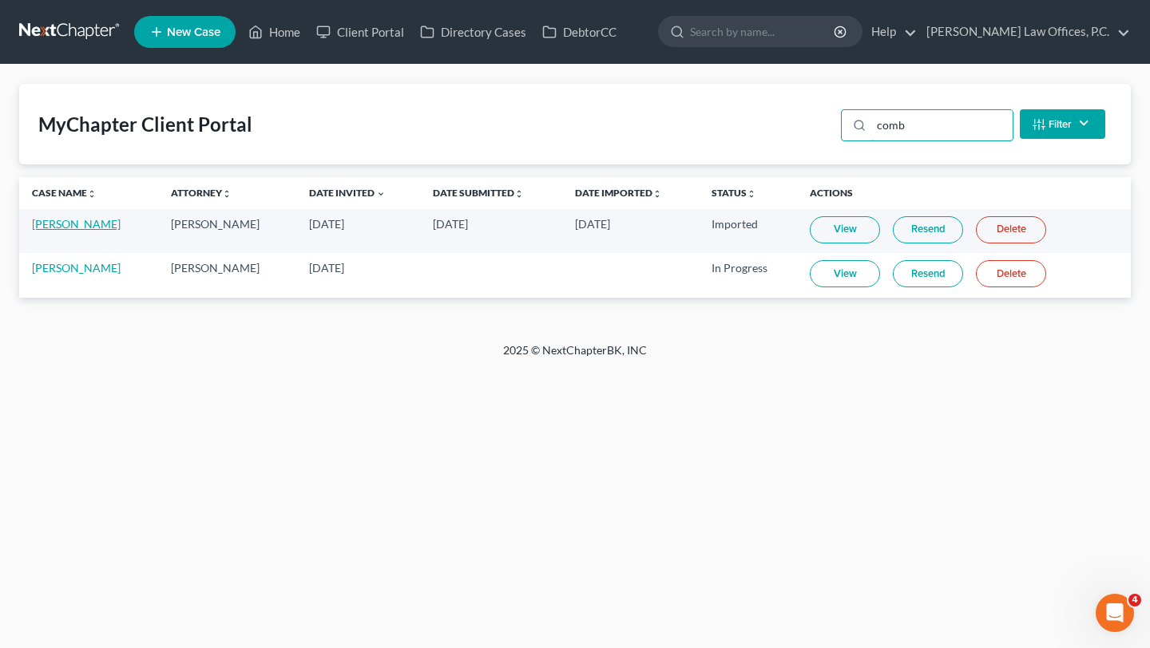
type input "comb"
click at [73, 227] on link "[PERSON_NAME]" at bounding box center [76, 224] width 89 height 14
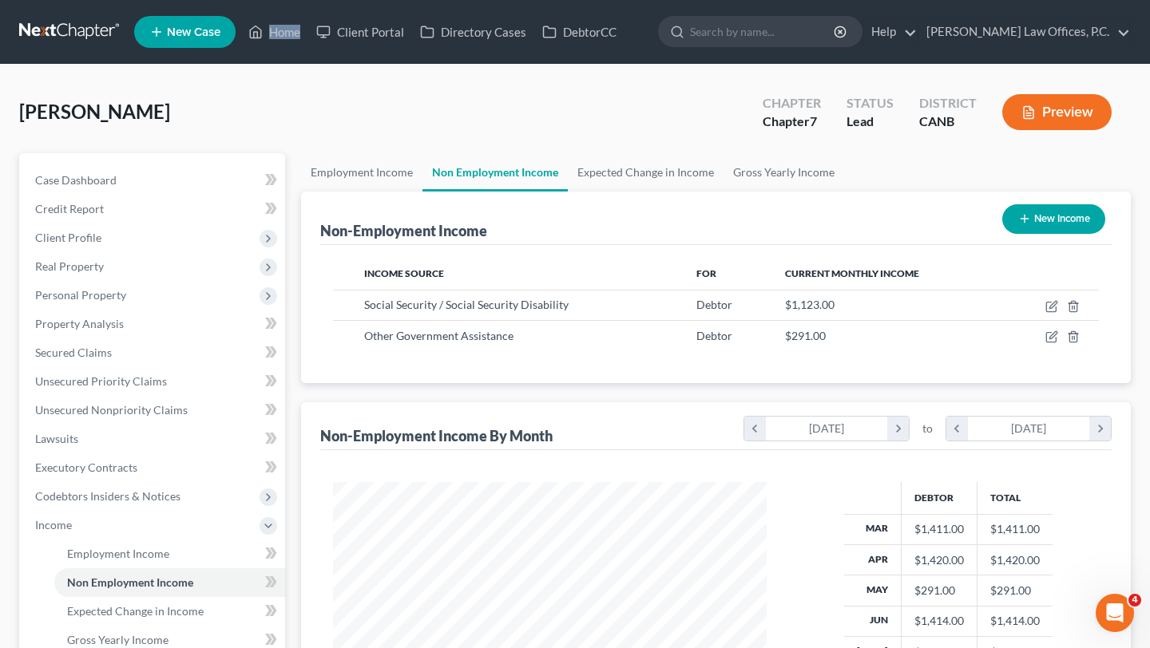
scroll to position [286, 465]
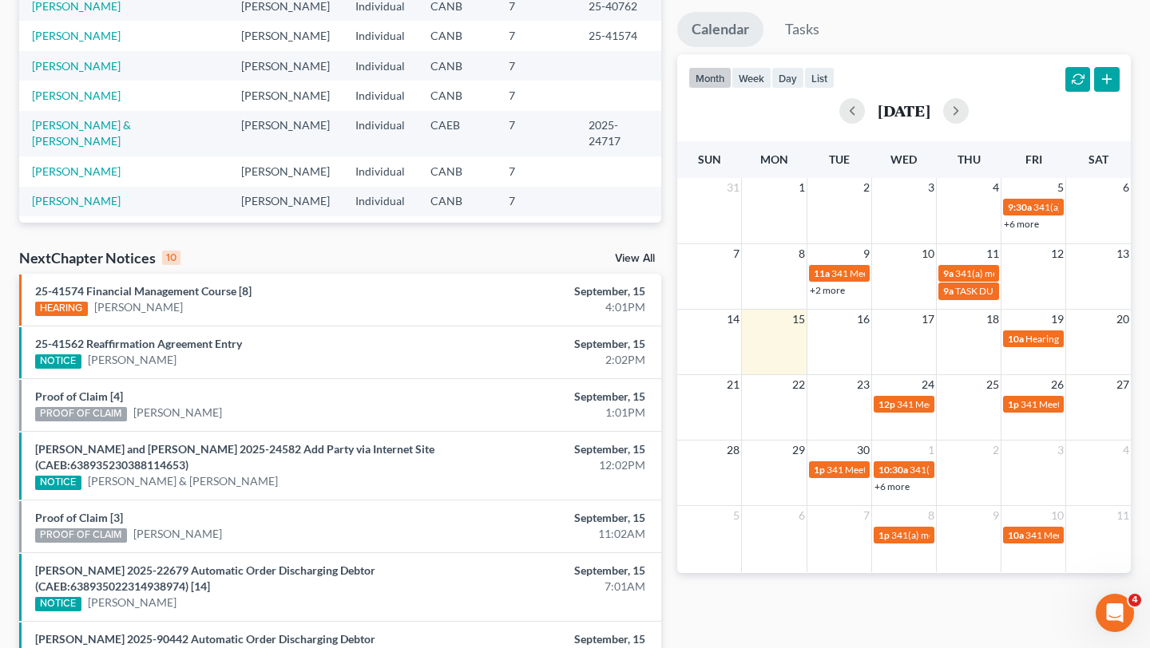
scroll to position [277, 0]
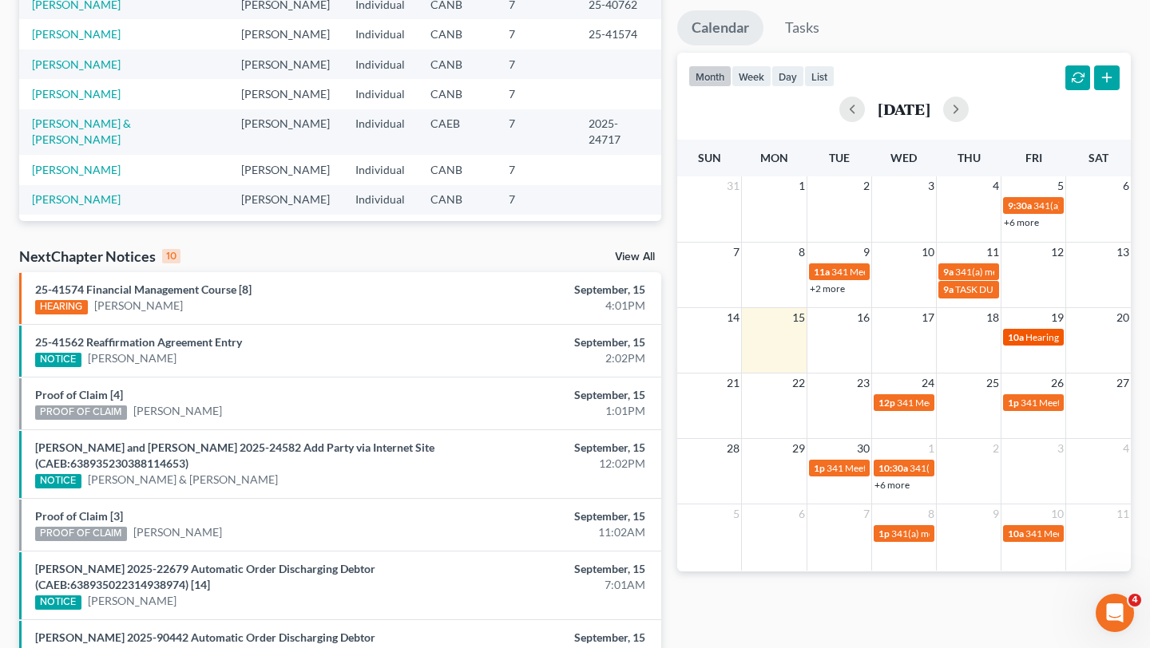
click at [1051, 336] on span "Hearing for Leticia Draughty" at bounding box center [1087, 337] width 125 height 12
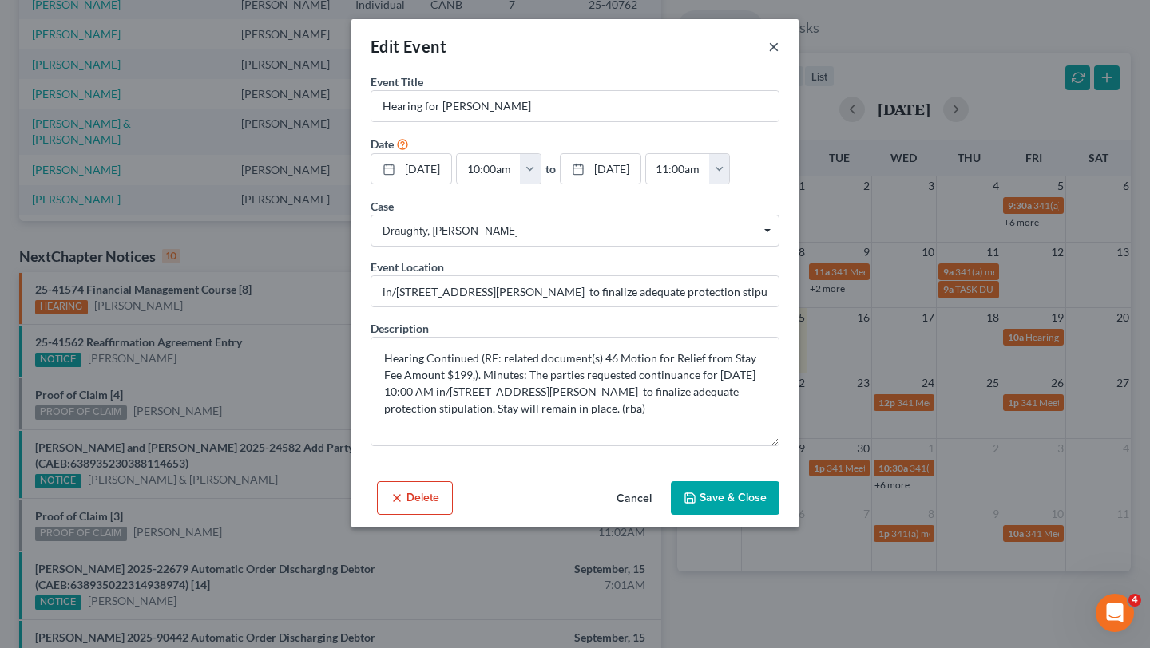
click at [778, 47] on button "×" at bounding box center [773, 46] width 11 height 19
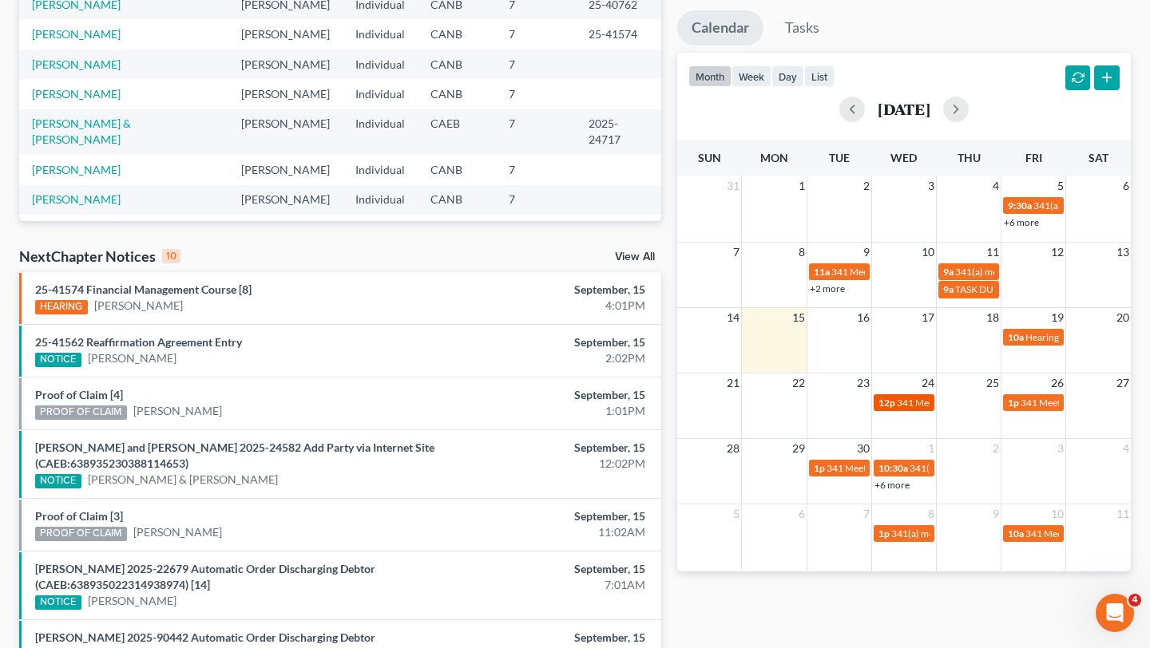
click at [905, 397] on span "341 Meeting for Katherine Soriano & Antonio Mercado" at bounding box center [1011, 403] width 228 height 12
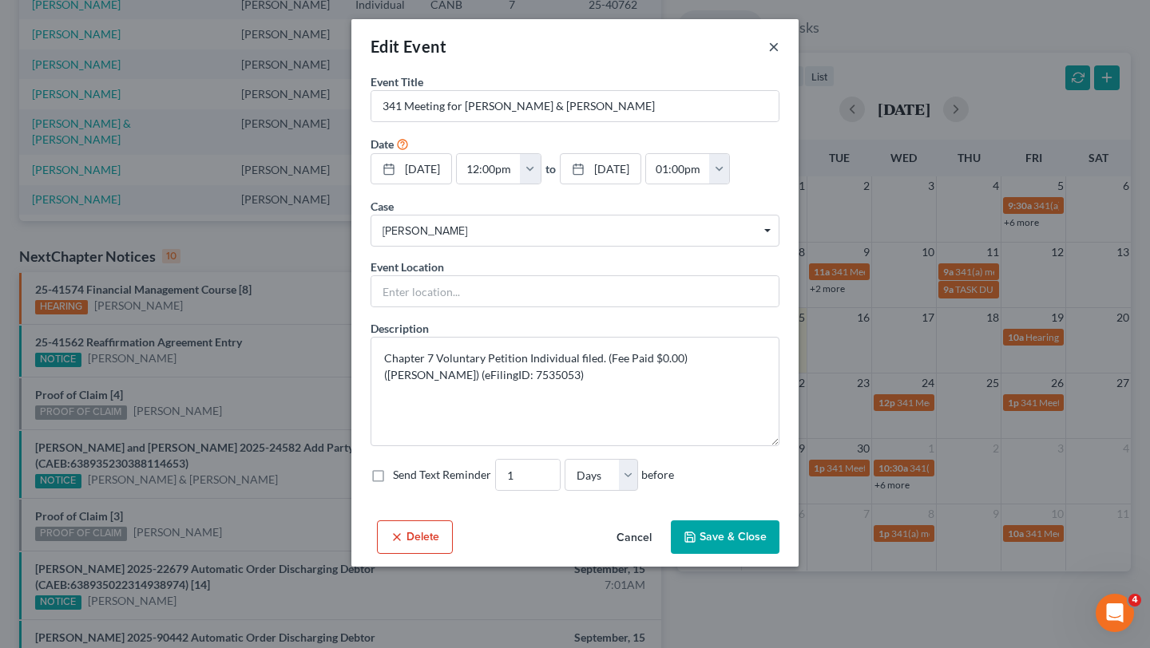
click at [770, 45] on button "×" at bounding box center [773, 46] width 11 height 19
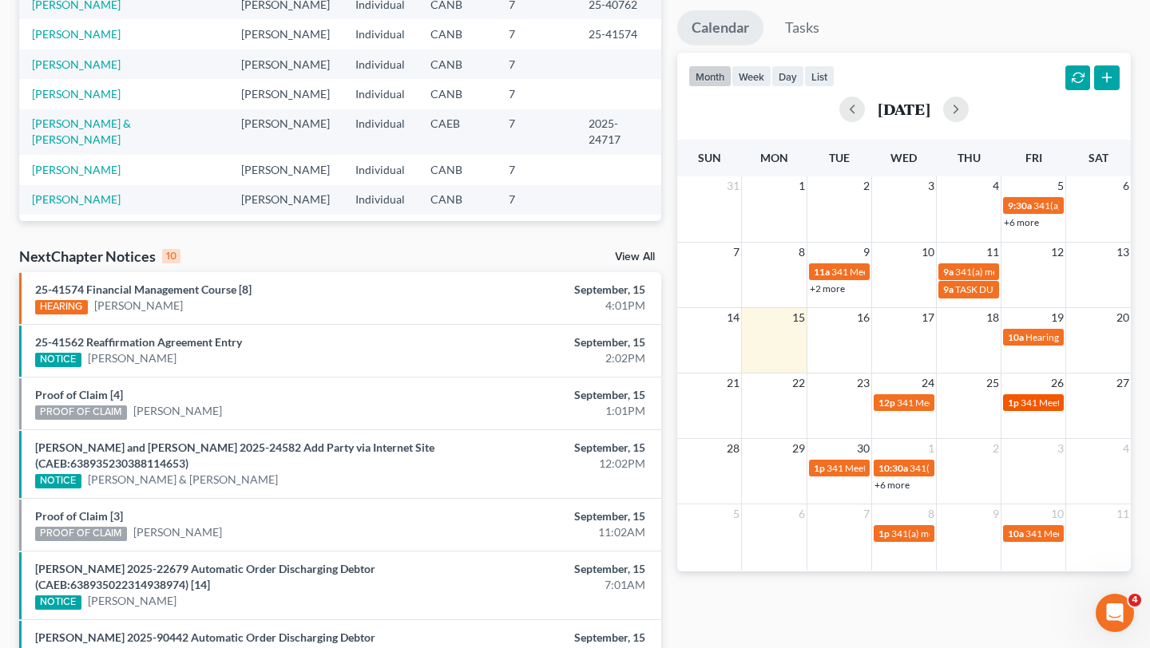
click at [1045, 395] on link "1p 341 Meeting for Christopher Jimerson & Deaundra Pettis-Jimerson" at bounding box center [1033, 402] width 61 height 17
select select "Days"
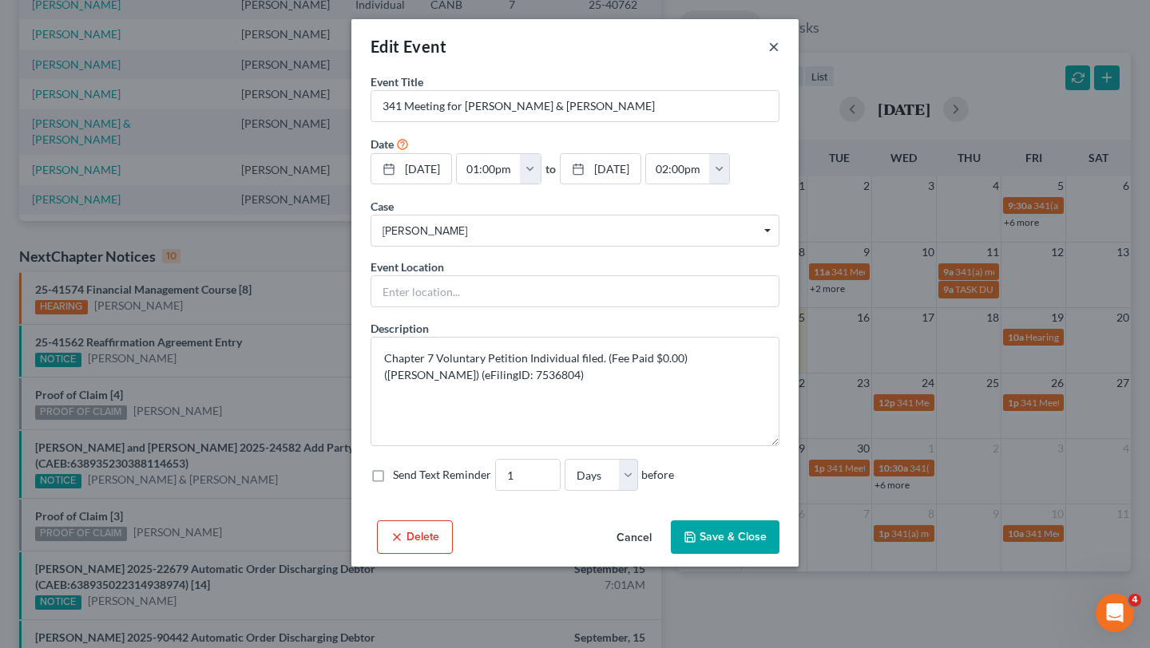
click at [768, 47] on button "×" at bounding box center [773, 46] width 11 height 19
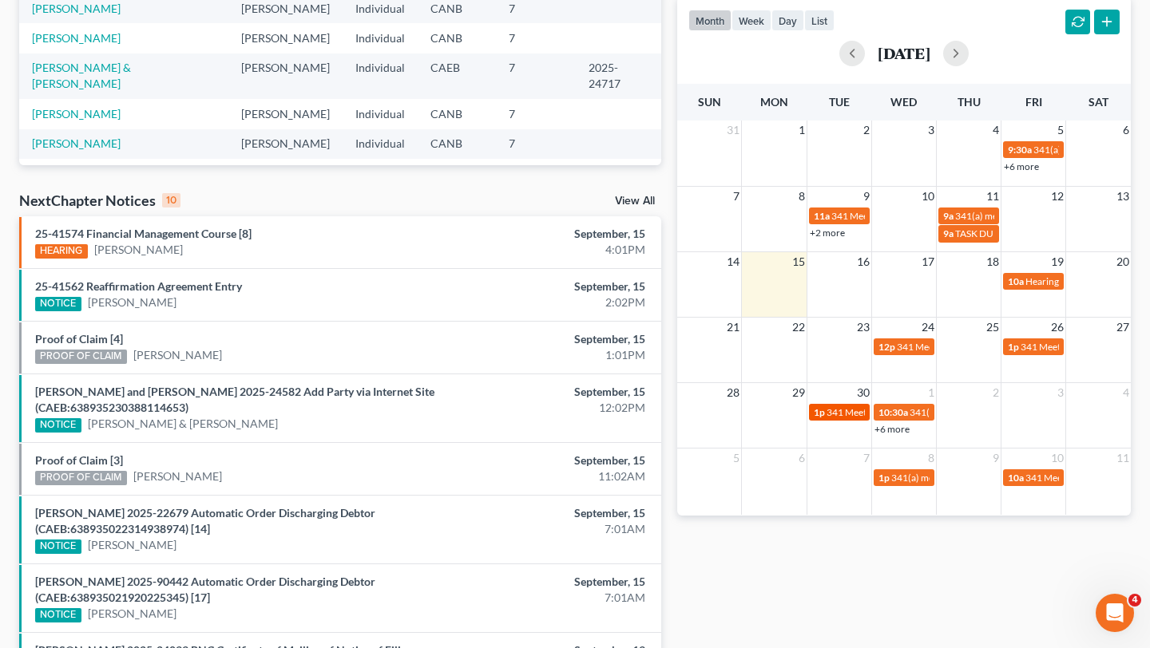
scroll to position [344, 0]
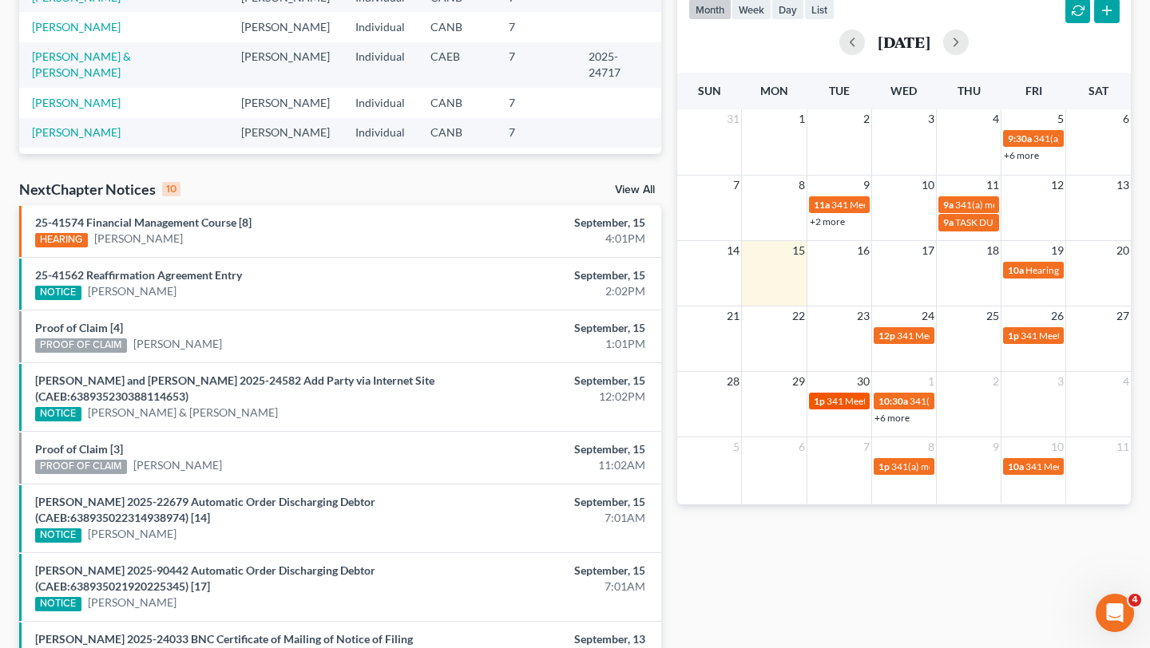
click at [821, 398] on span "1p" at bounding box center [818, 401] width 11 height 12
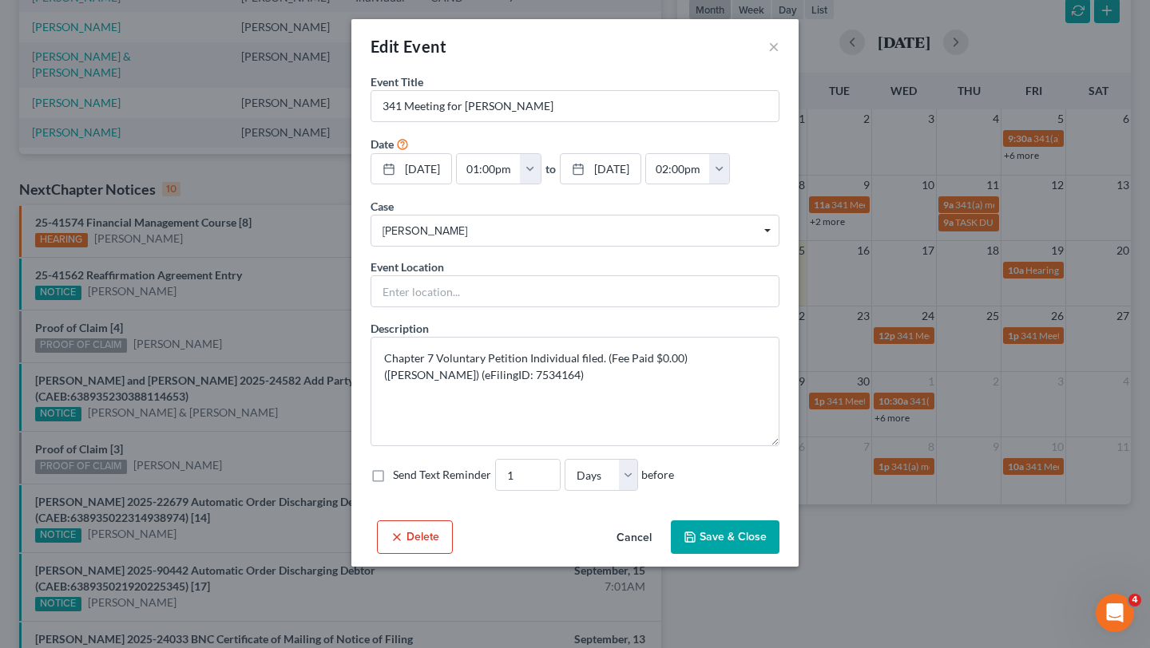
click at [766, 39] on div "Edit Event ×" at bounding box center [574, 46] width 447 height 54
click at [774, 48] on button "×" at bounding box center [773, 46] width 11 height 19
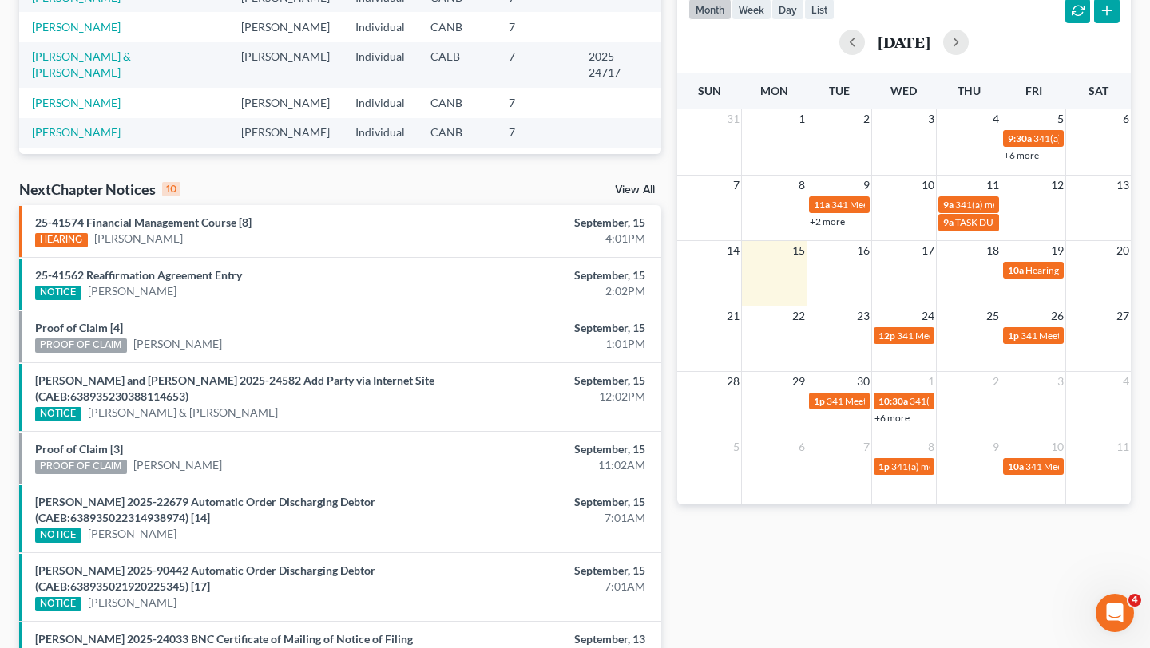
click at [899, 420] on link "+6 more" at bounding box center [891, 418] width 35 height 12
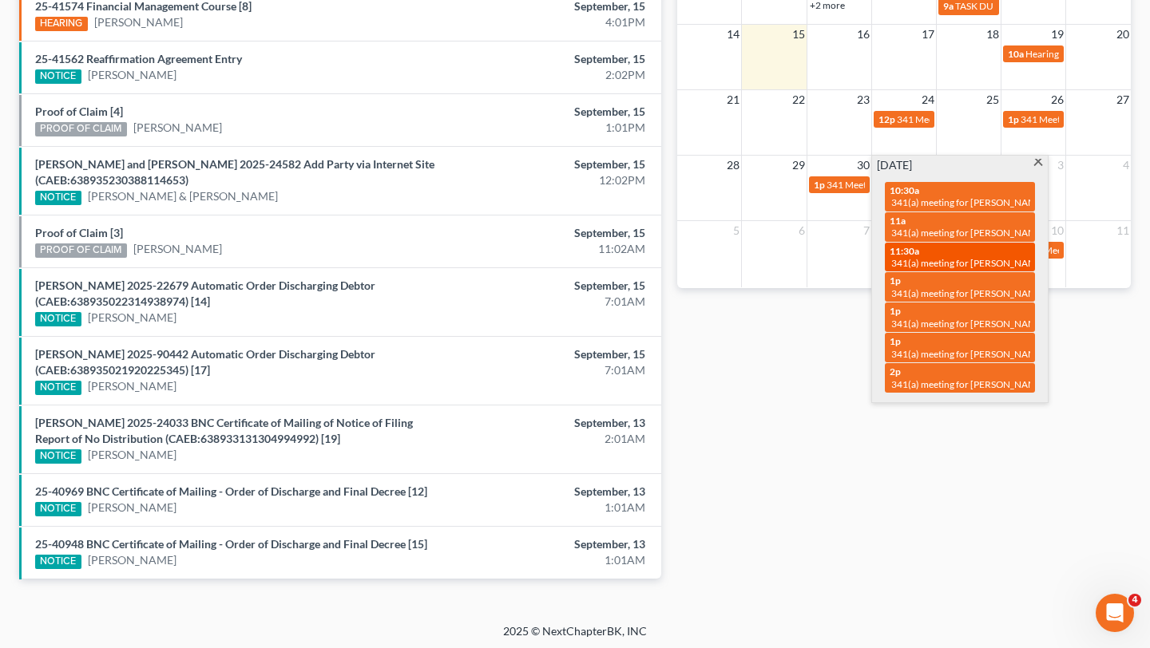
scroll to position [537, 0]
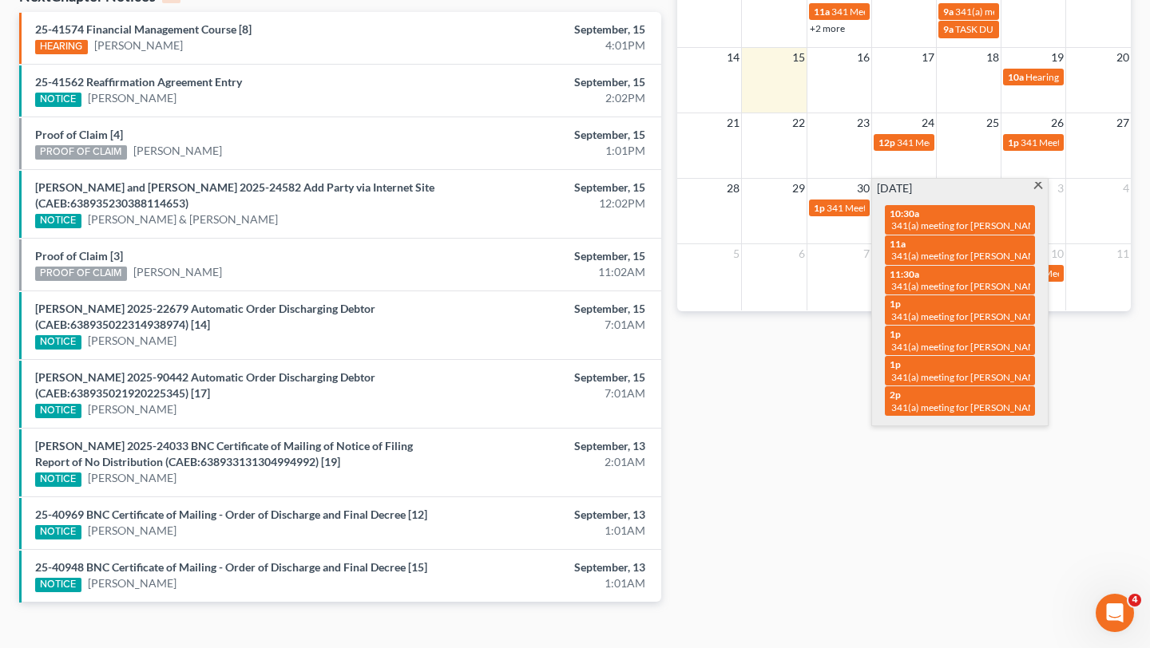
click at [1034, 187] on span at bounding box center [1038, 187] width 12 height 10
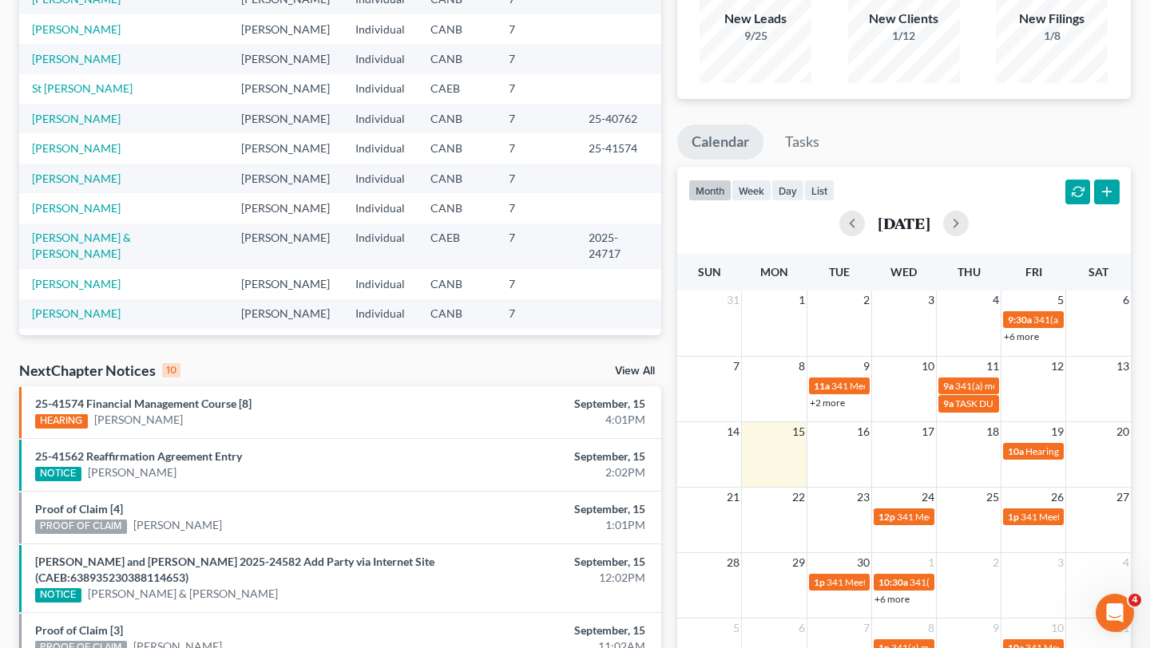
scroll to position [0, 0]
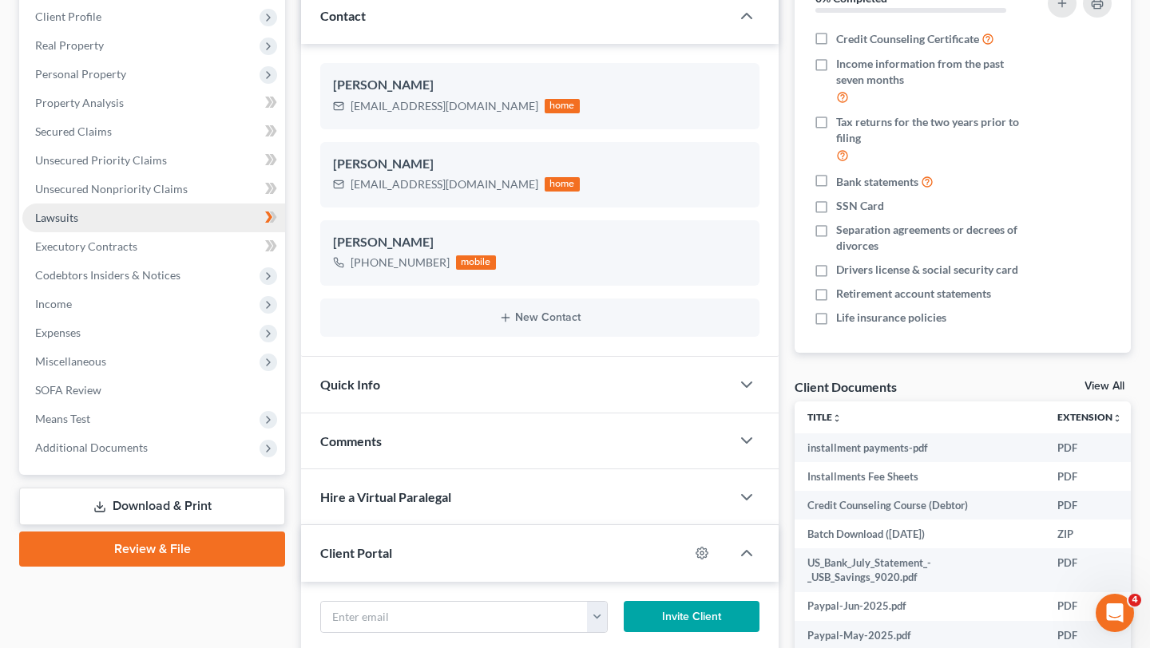
scroll to position [212, 0]
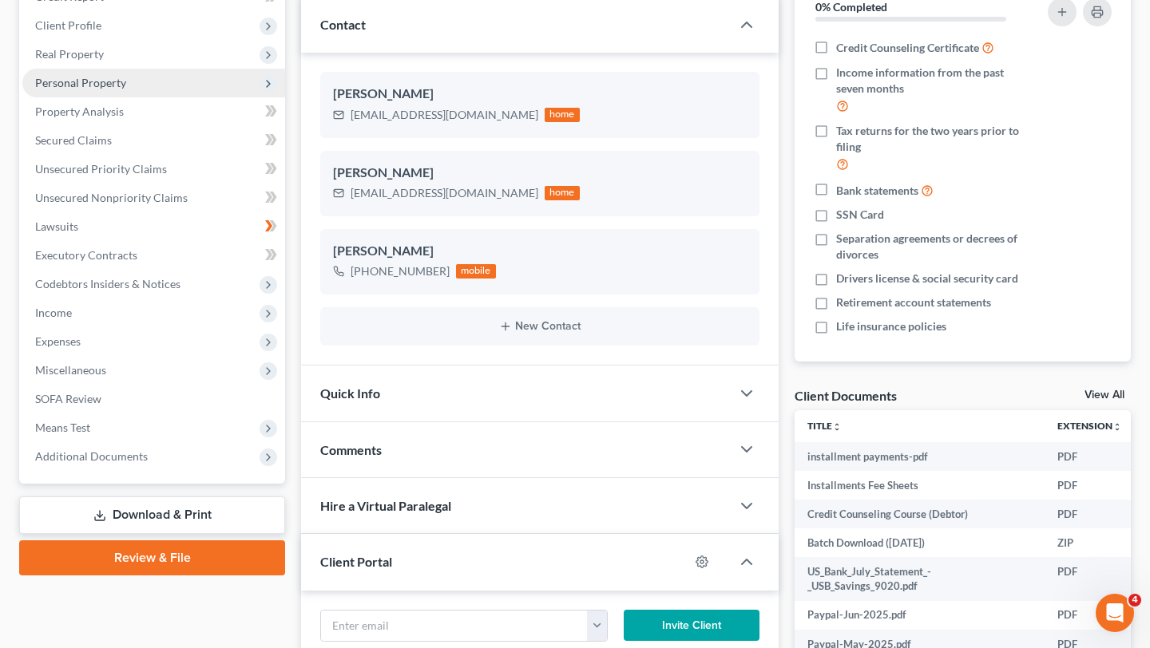
click at [135, 93] on span "Personal Property" at bounding box center [153, 83] width 263 height 29
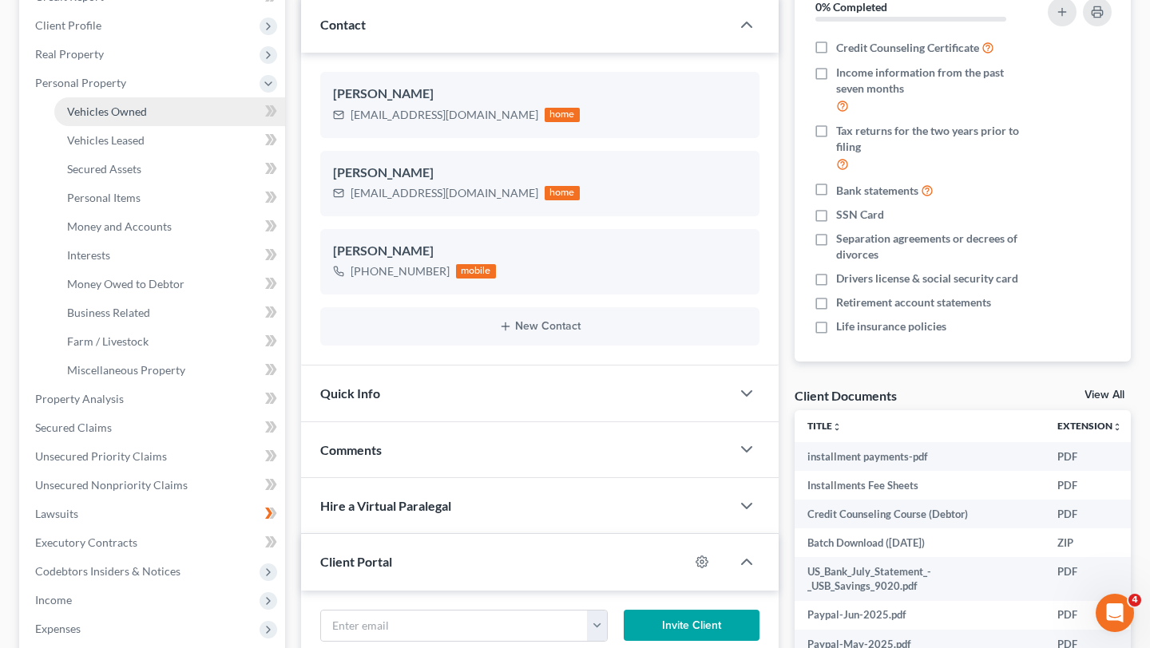
click at [141, 121] on link "Vehicles Owned" at bounding box center [169, 111] width 231 height 29
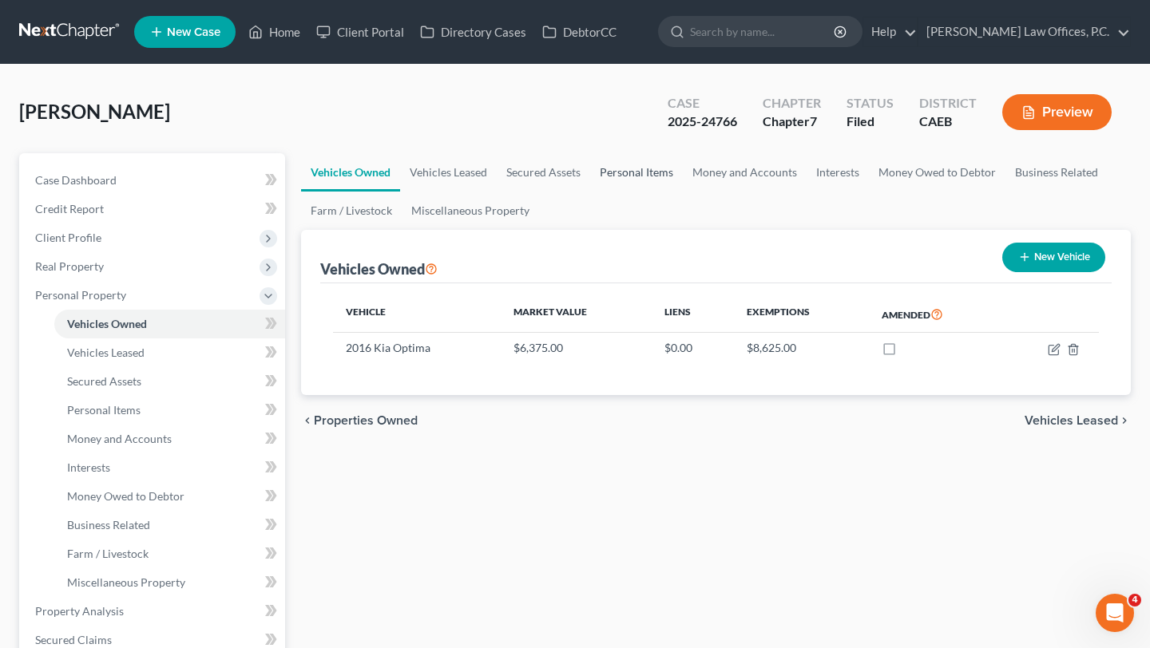
click at [603, 167] on link "Personal Items" at bounding box center [636, 172] width 93 height 38
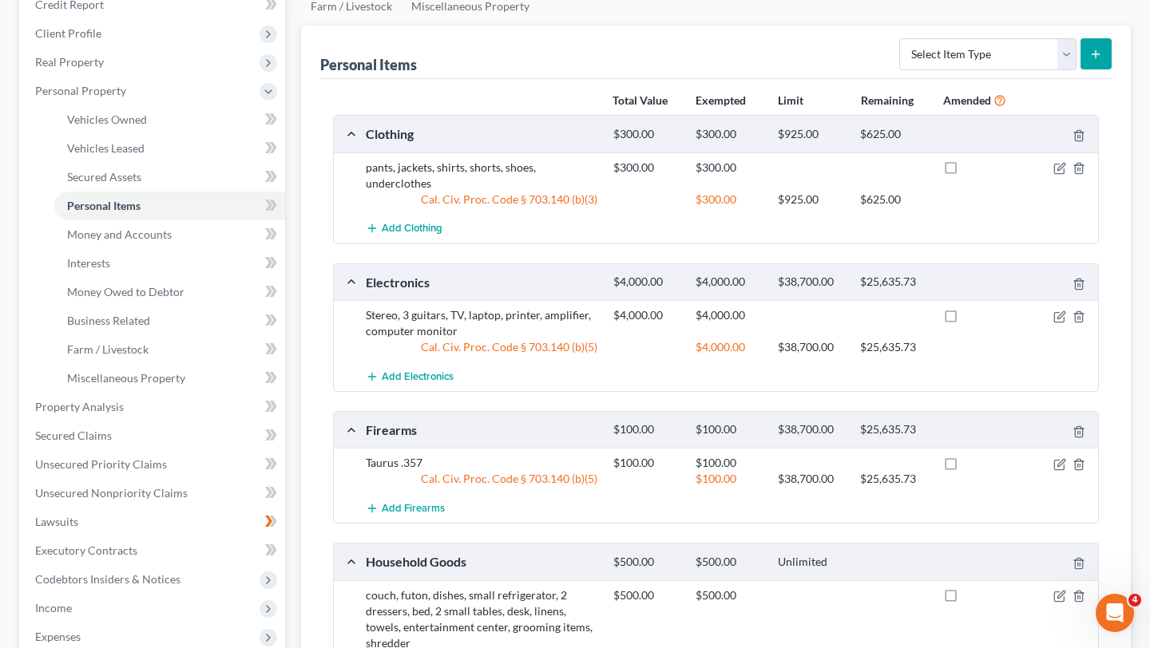
scroll to position [224, 0]
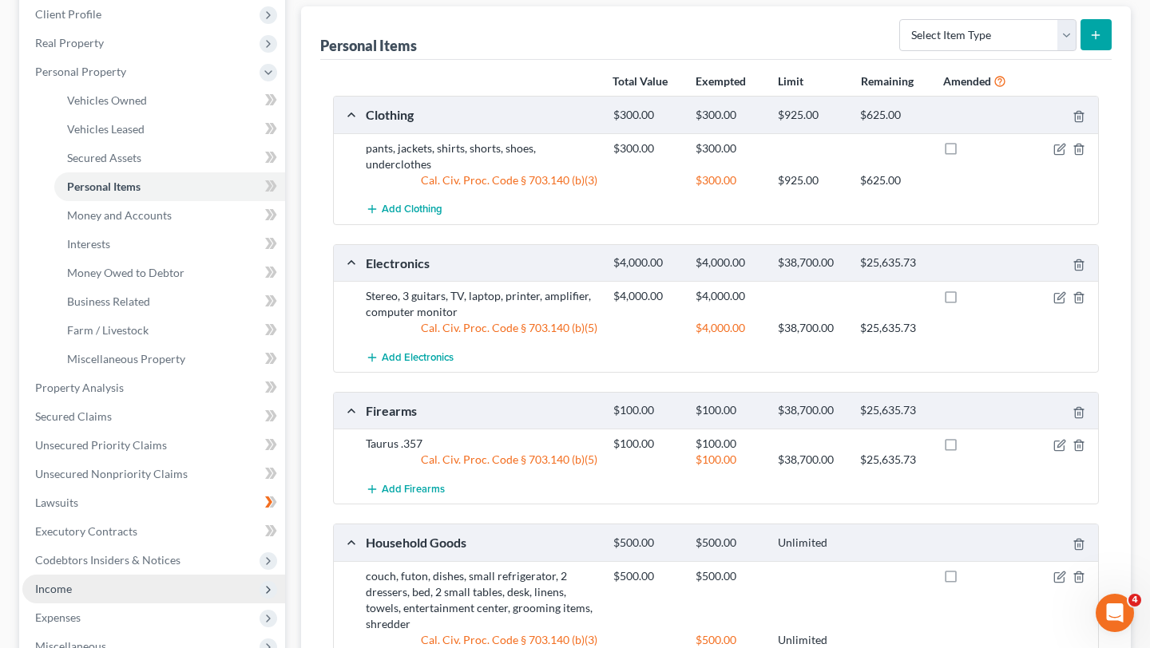
click at [109, 586] on span "Income" at bounding box center [153, 589] width 263 height 29
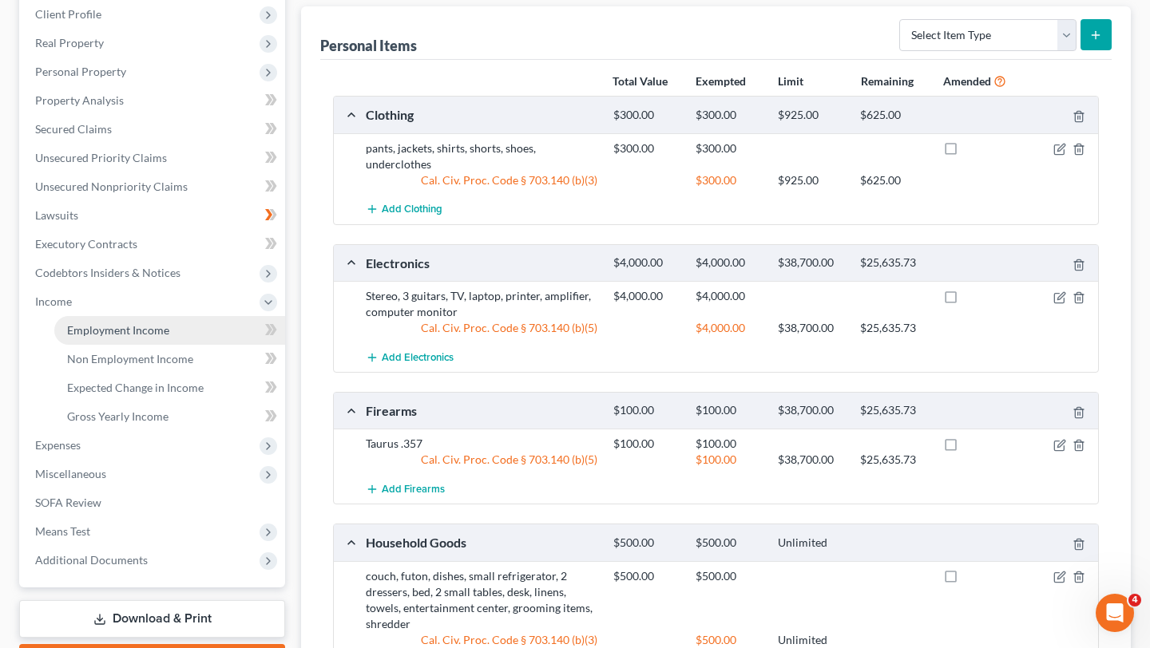
click at [90, 331] on span "Employment Income" at bounding box center [118, 330] width 102 height 14
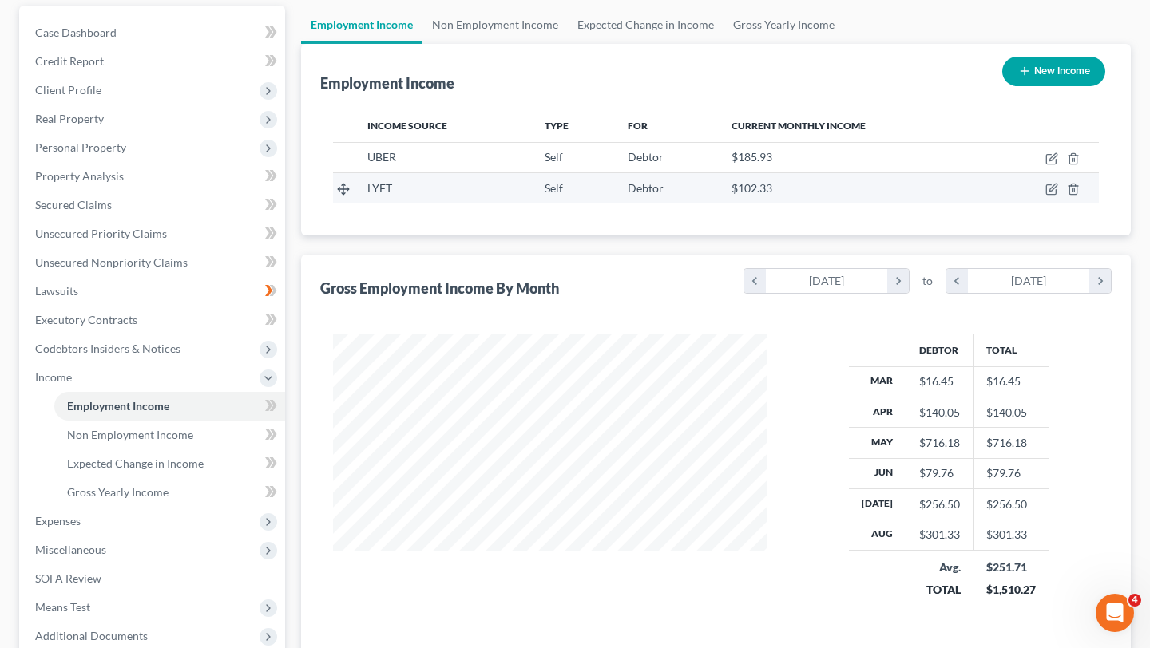
scroll to position [146, 0]
